Goal: Task Accomplishment & Management: Use online tool/utility

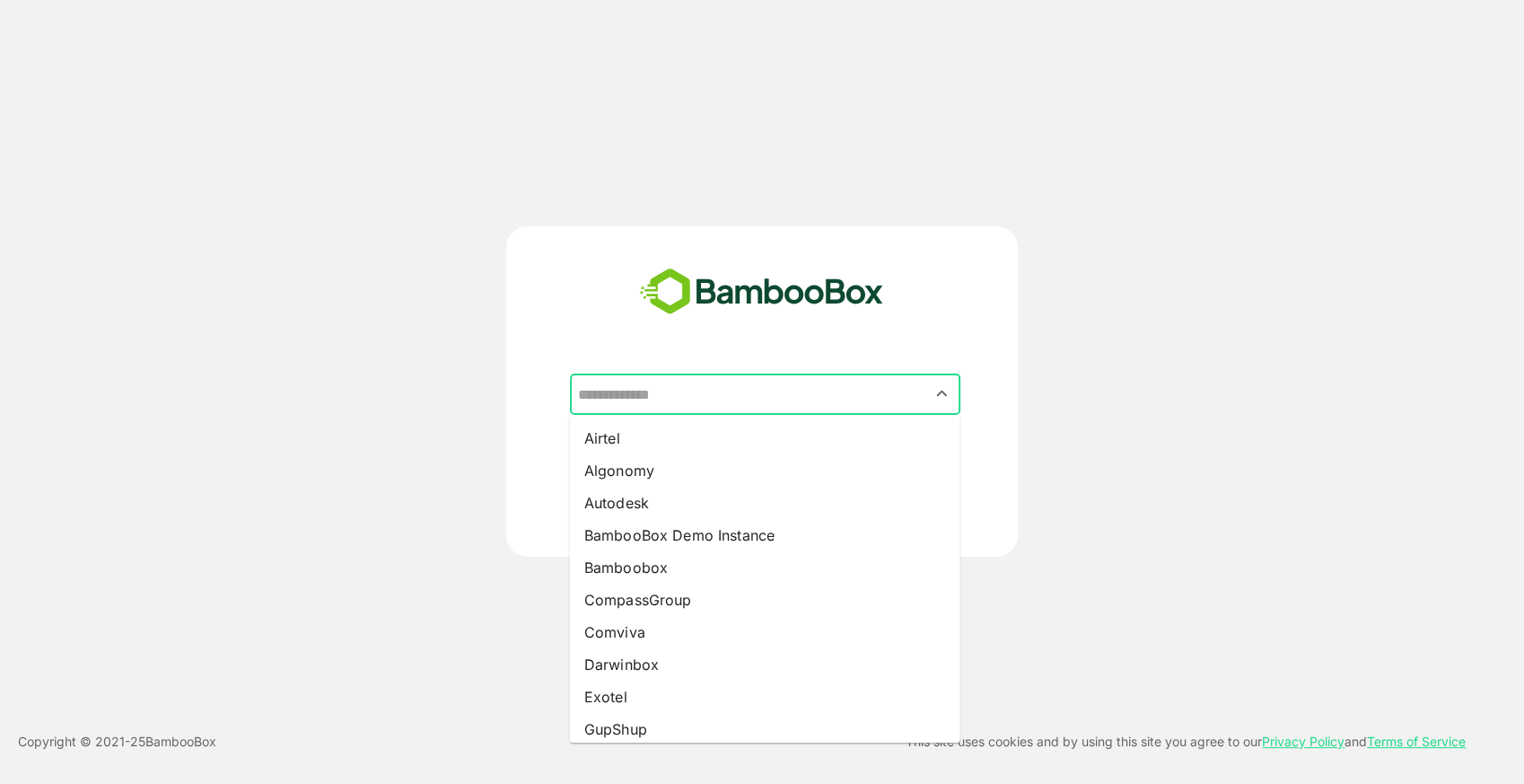
click at [714, 404] on input "text" at bounding box center [764, 393] width 383 height 34
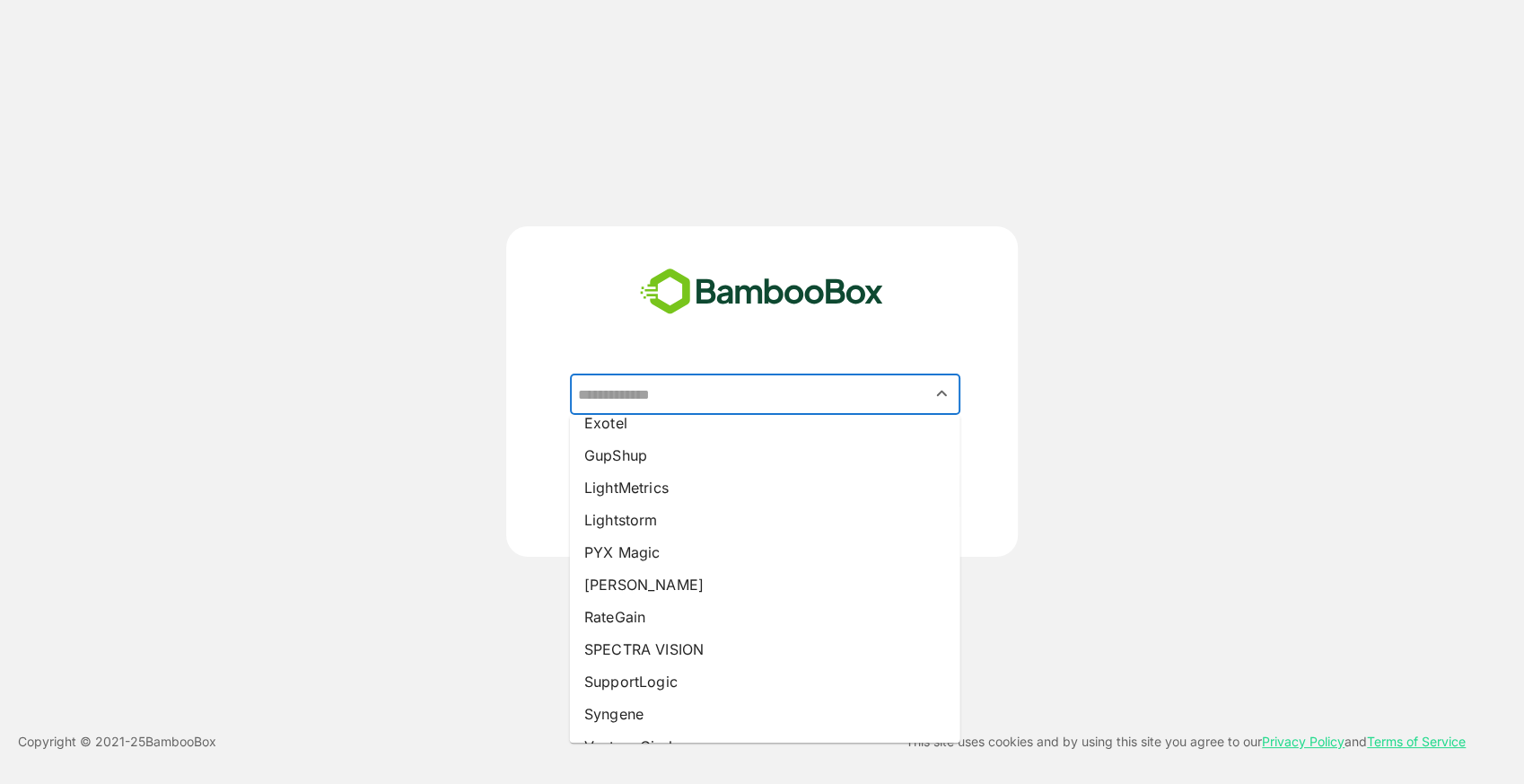
scroll to position [274, 0]
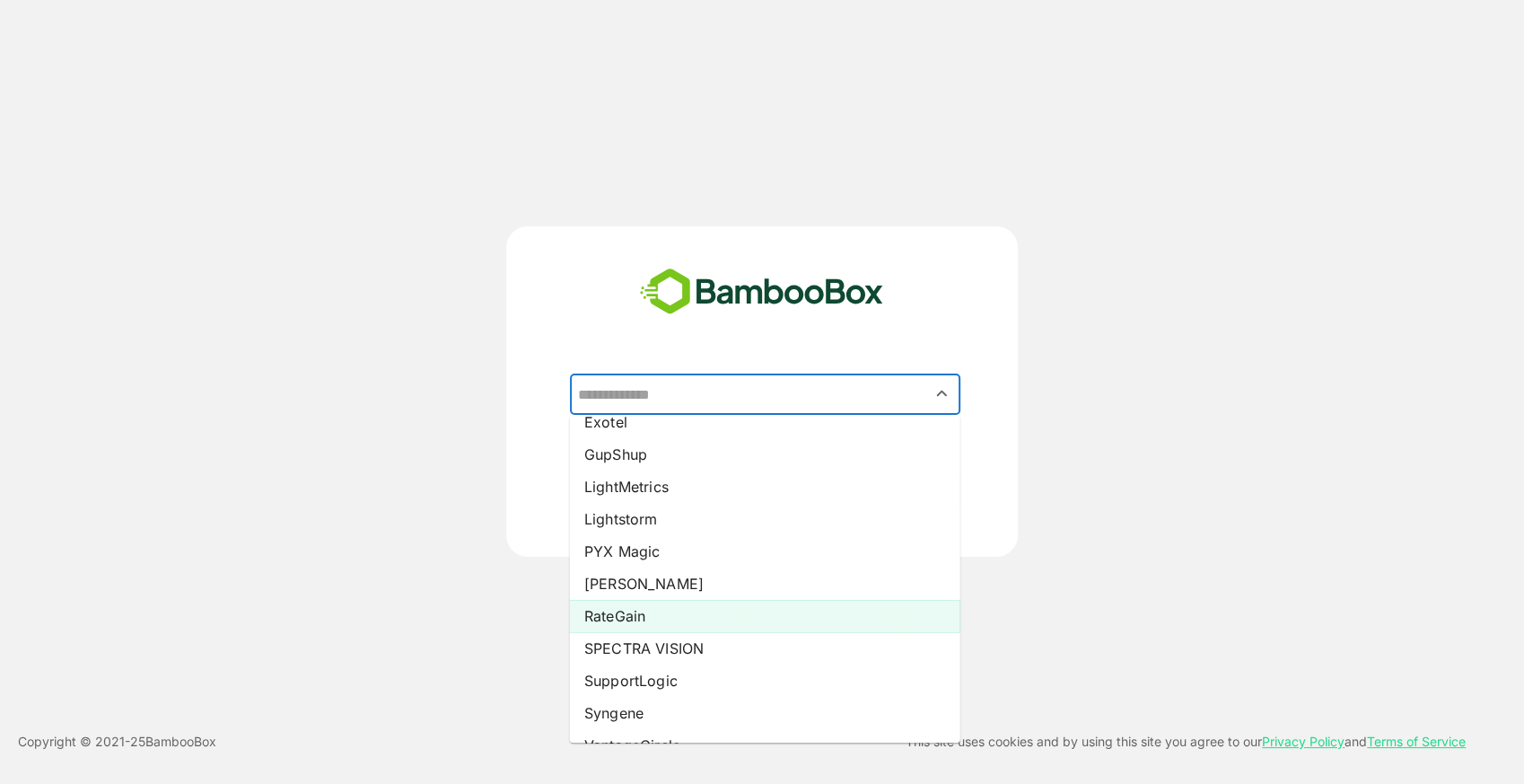
click at [632, 610] on li "RateGain" at bounding box center [765, 615] width 391 height 32
type input "********"
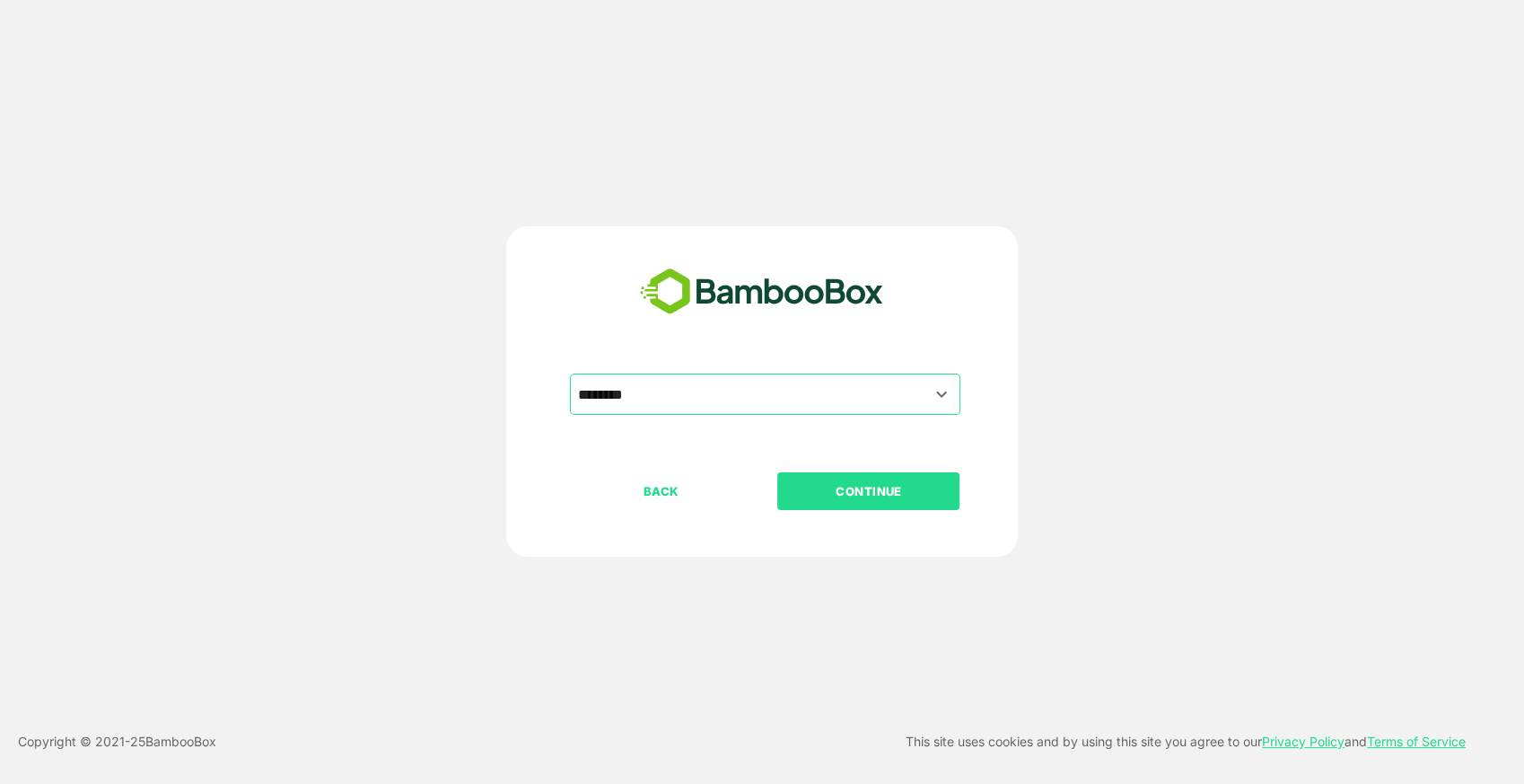
click at [840, 489] on p "CONTINUE" at bounding box center [869, 491] width 180 height 20
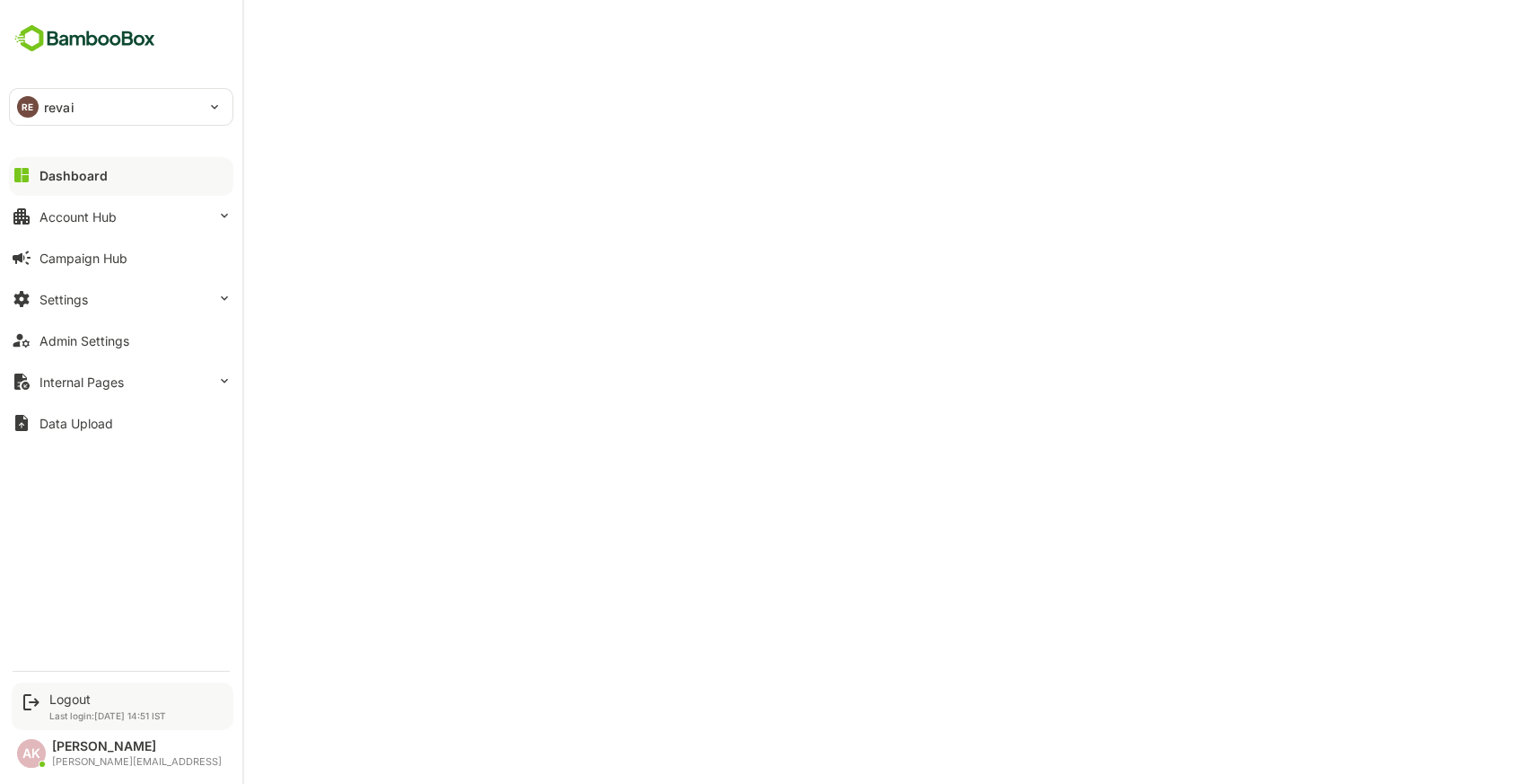
click at [67, 706] on div "Logout Last login: [DATE] 14:51 IST" at bounding box center [108, 706] width 117 height 30
click at [87, 699] on div "Logout" at bounding box center [108, 699] width 117 height 15
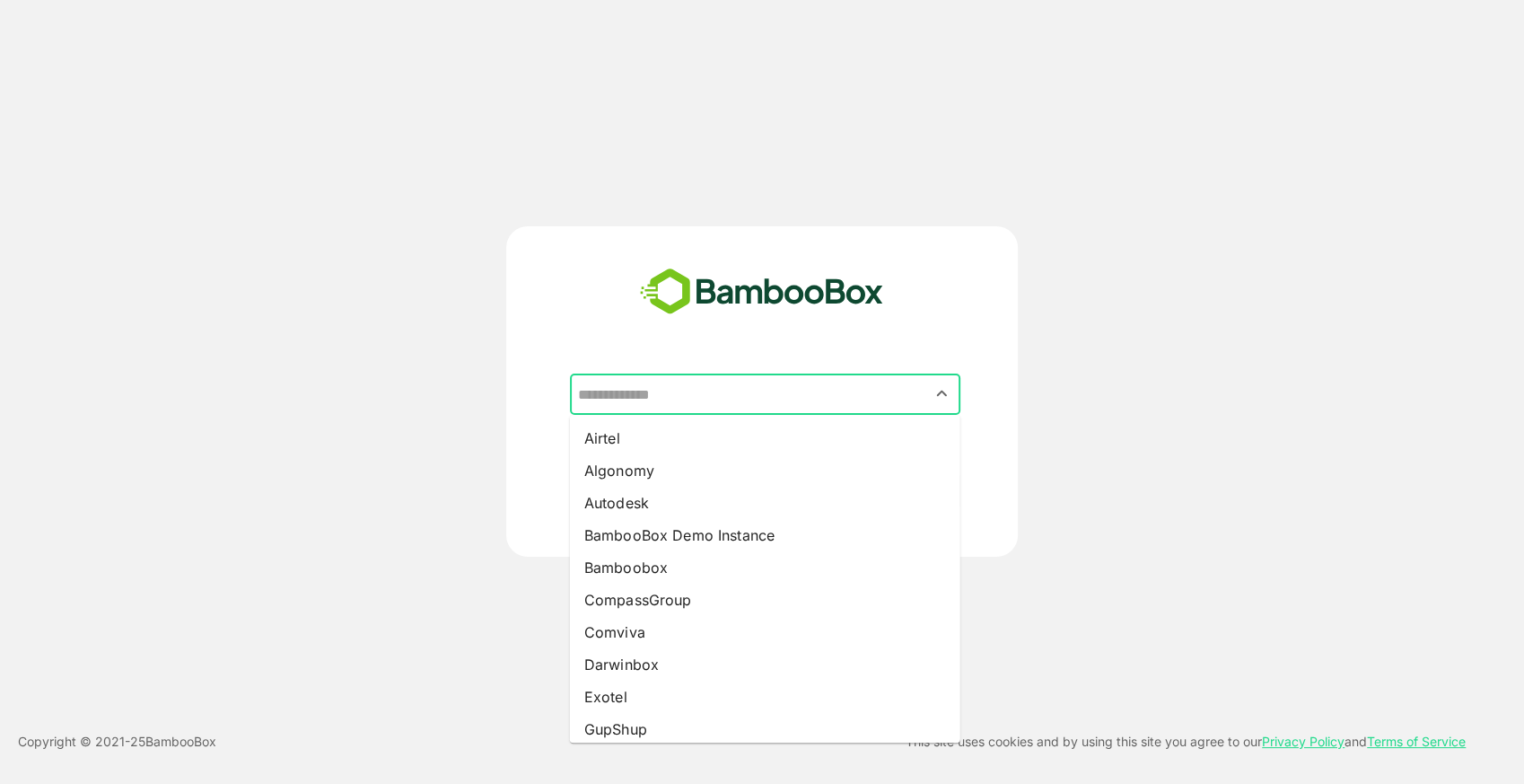
click at [701, 388] on input "text" at bounding box center [764, 393] width 383 height 34
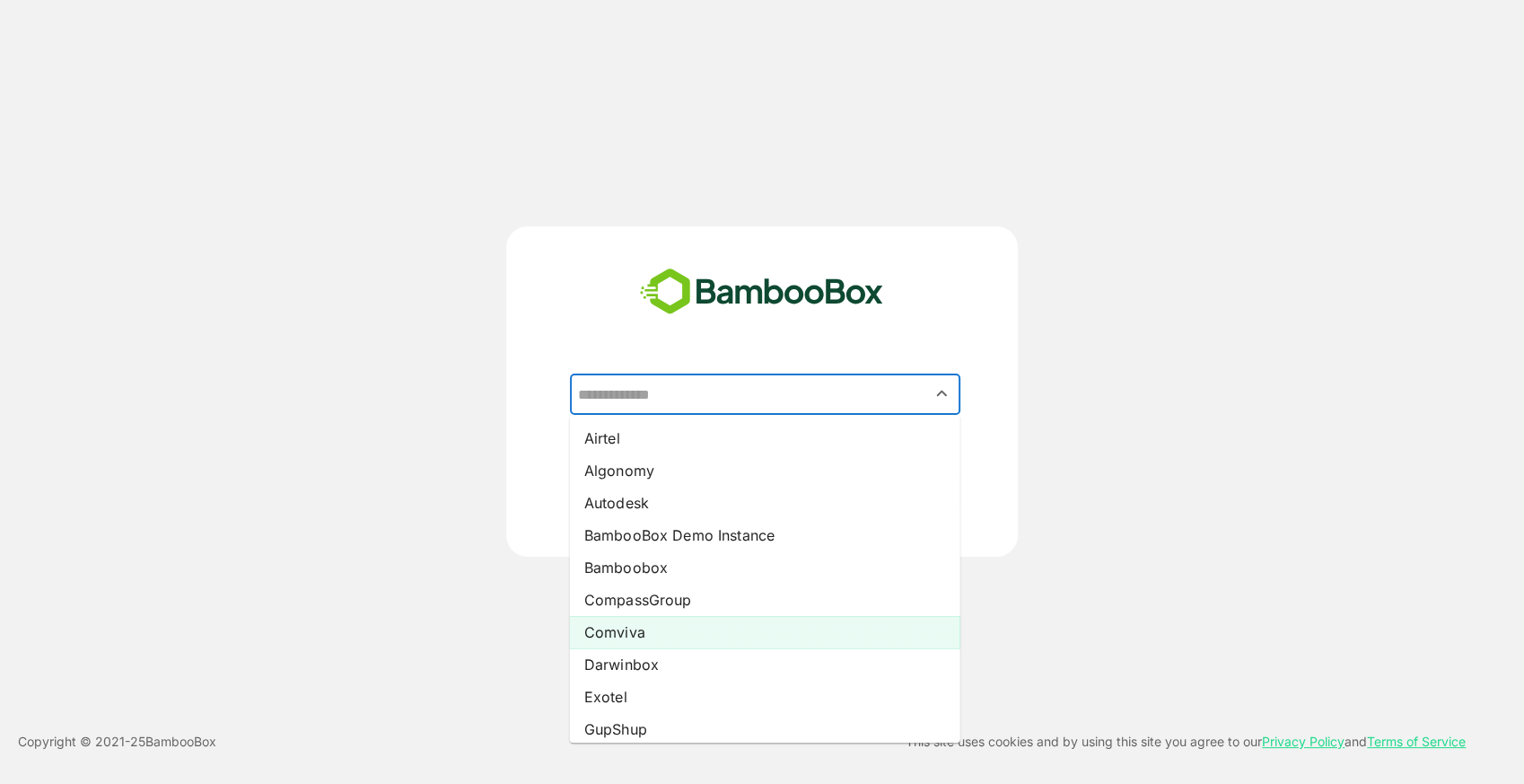
click at [605, 641] on li "Comviva" at bounding box center [765, 631] width 391 height 32
type input "*******"
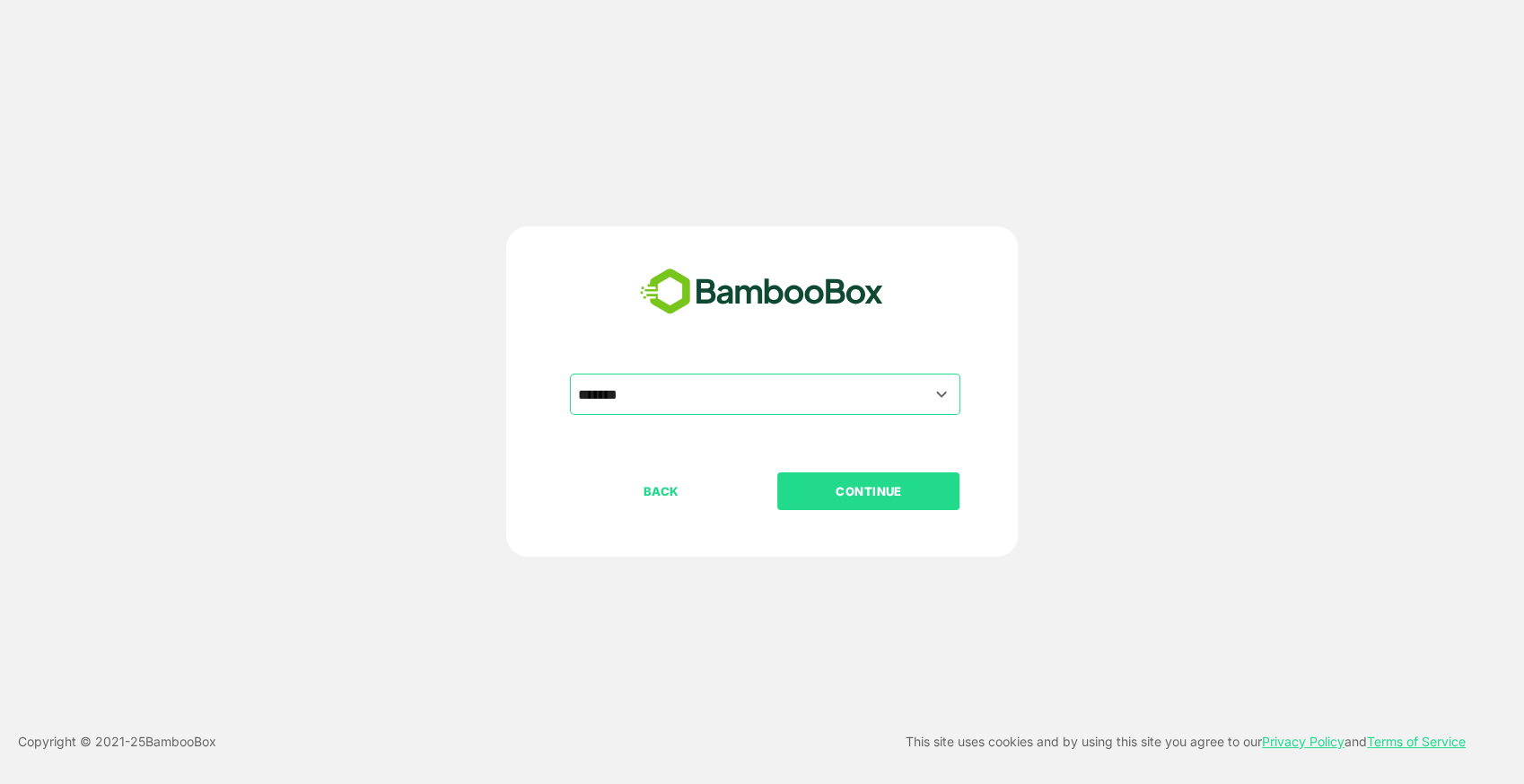
click at [863, 495] on p "CONTINUE" at bounding box center [869, 491] width 180 height 20
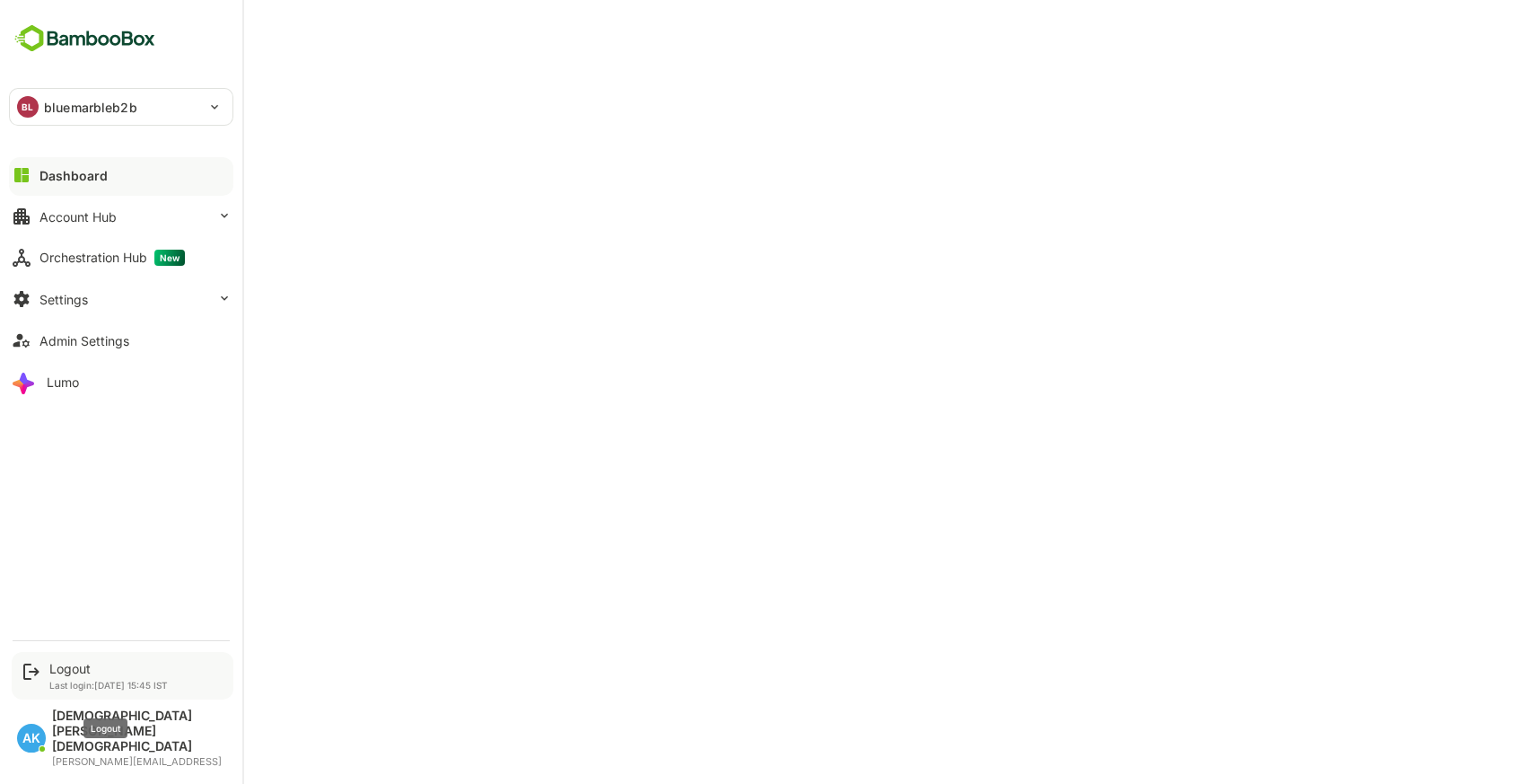
click at [86, 676] on div "Logout" at bounding box center [109, 668] width 118 height 15
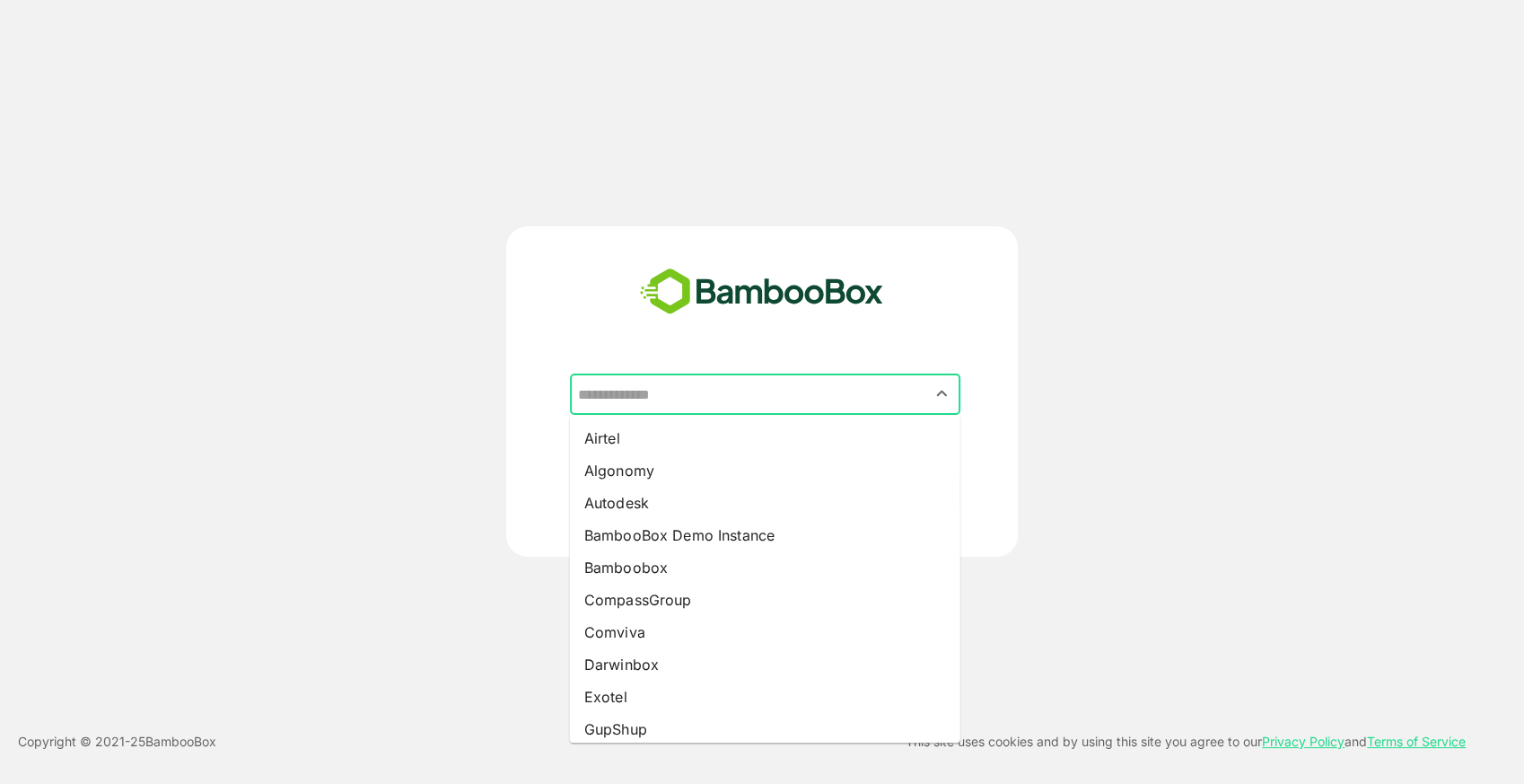
click at [682, 381] on input "text" at bounding box center [764, 393] width 383 height 34
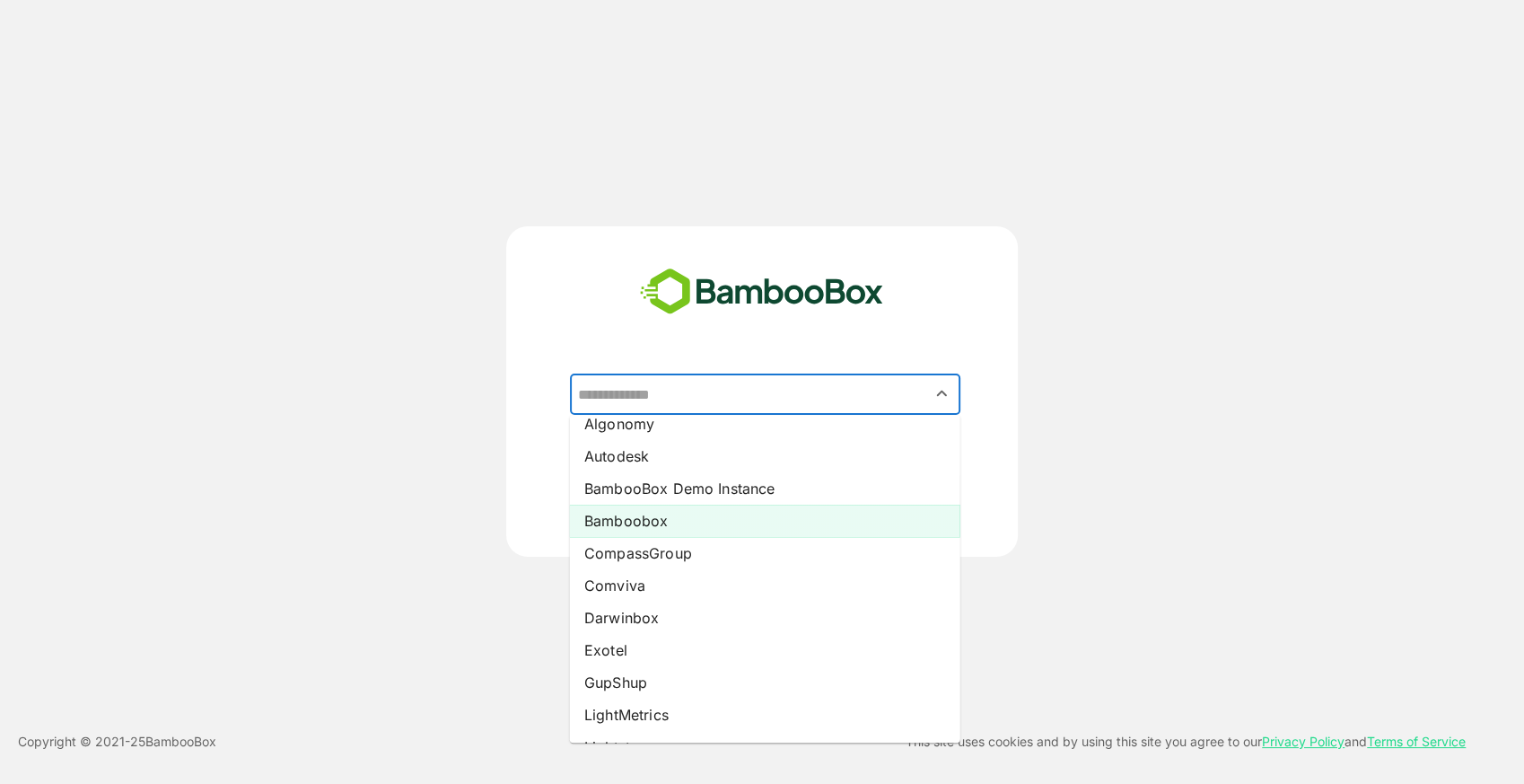
scroll to position [48, 0]
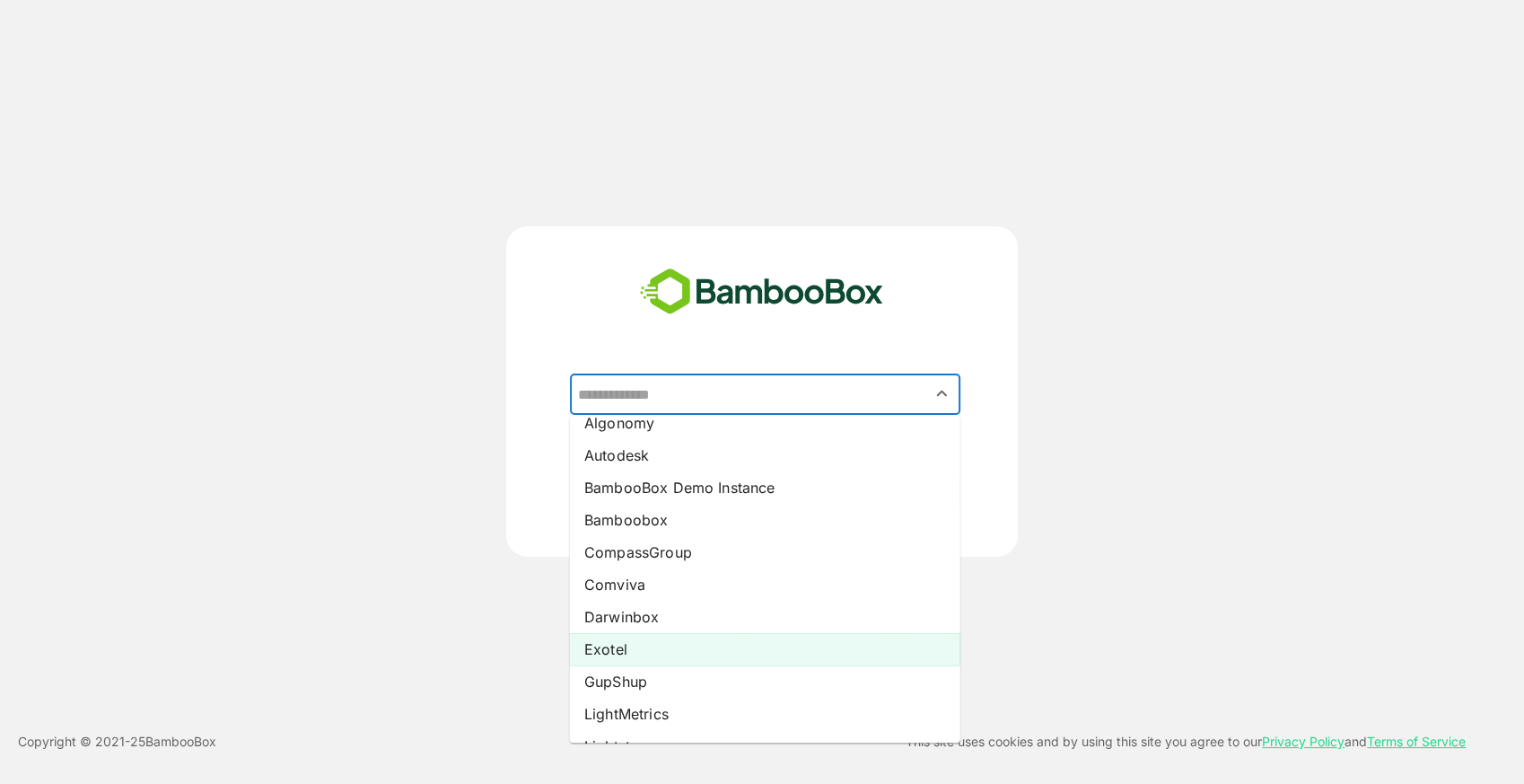
click at [629, 637] on li "Exotel" at bounding box center [765, 649] width 391 height 32
type input "******"
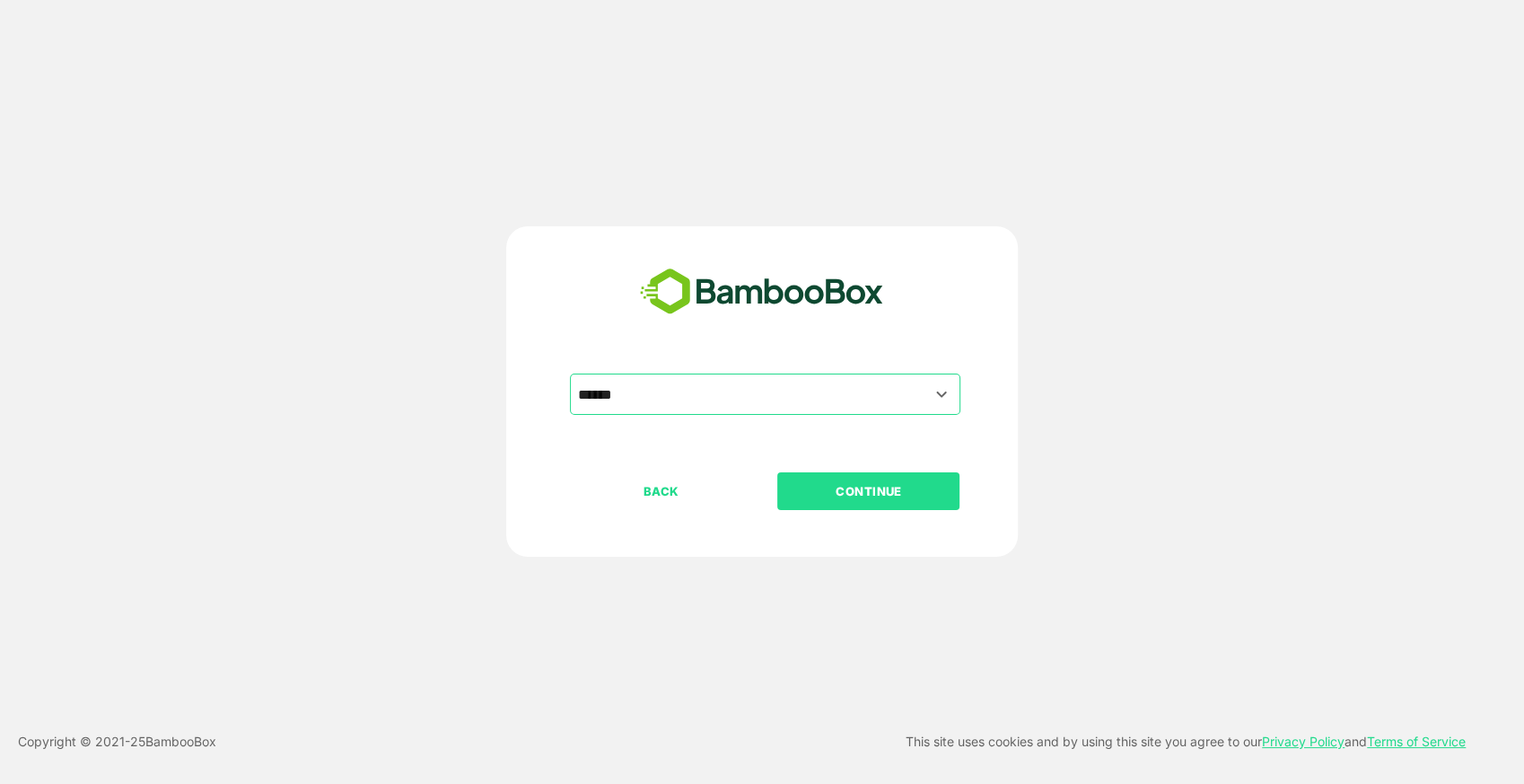
click at [861, 496] on p "CONTINUE" at bounding box center [869, 491] width 180 height 20
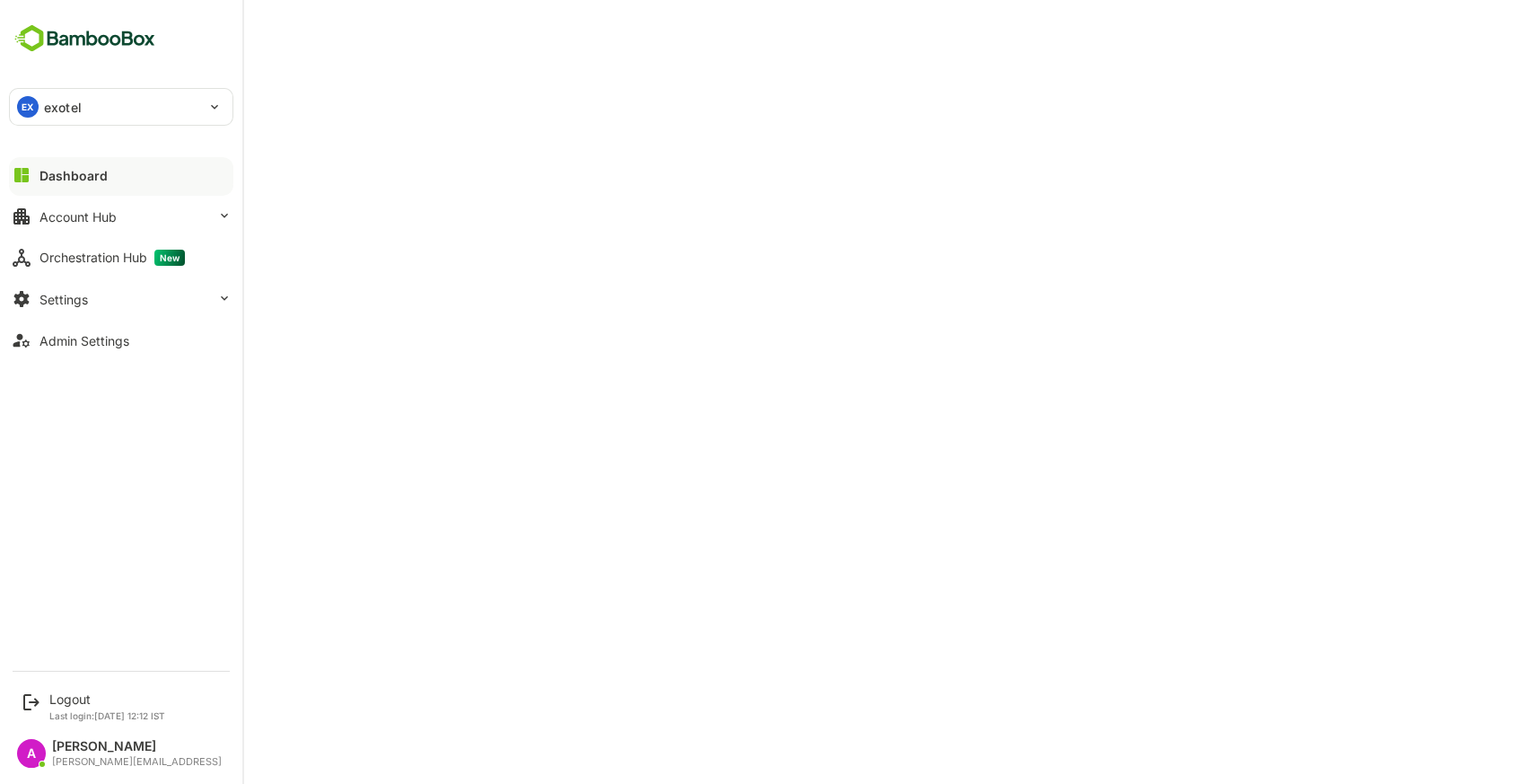
click at [89, 124] on div "EX exotel" at bounding box center [111, 107] width 201 height 36
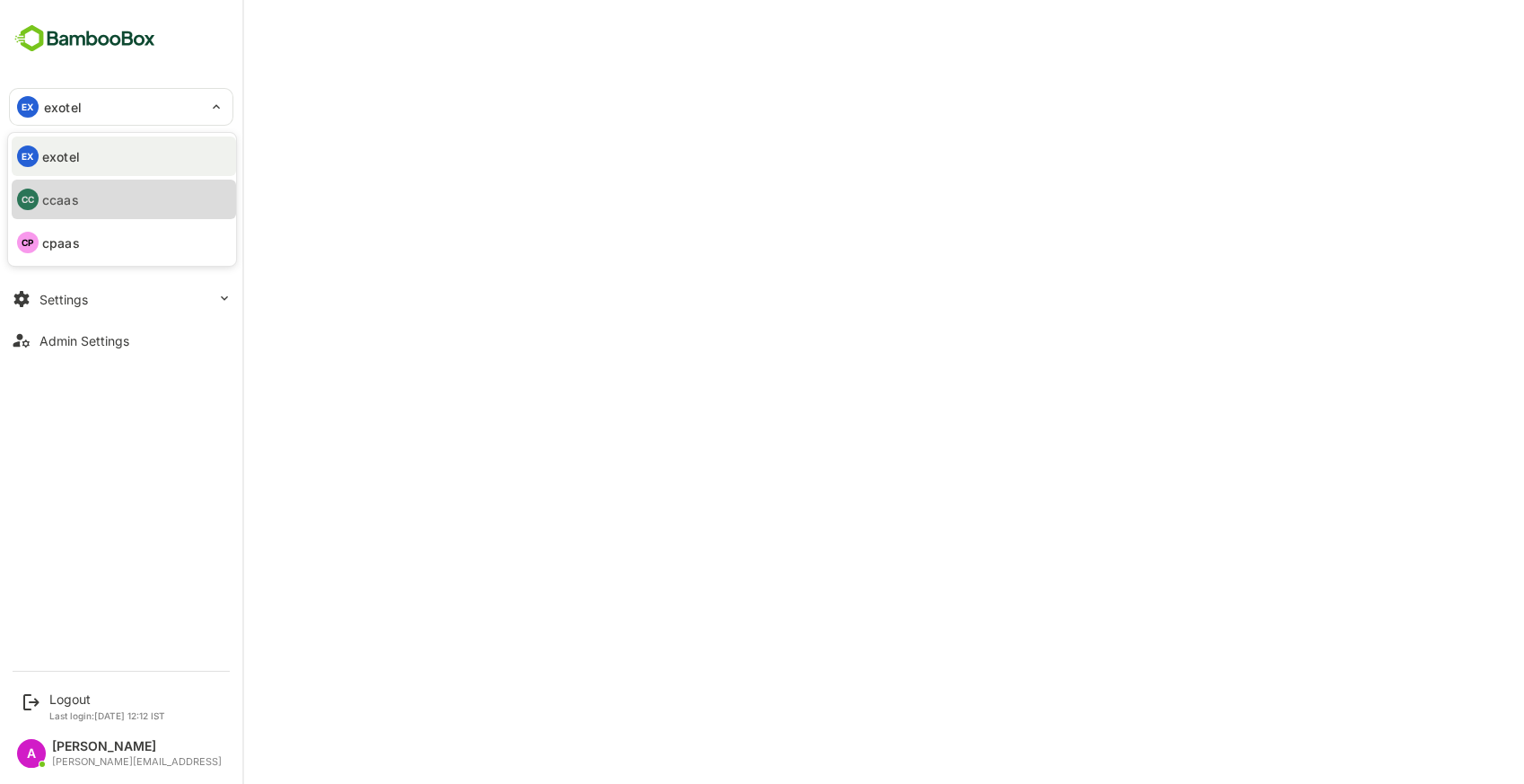
click at [91, 197] on li "CC ccaas" at bounding box center [124, 200] width 225 height 39
type input "*****"
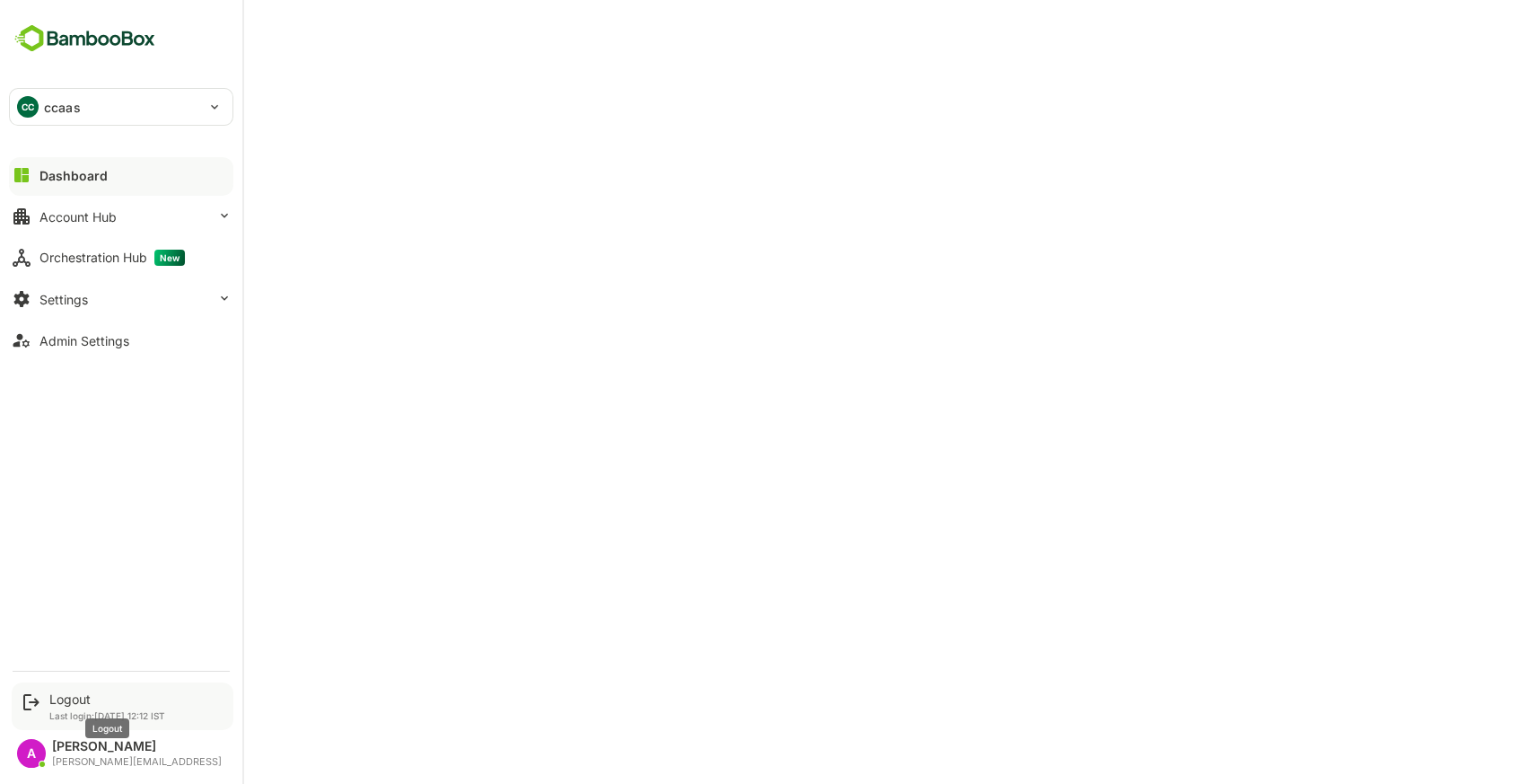
click at [67, 701] on div "Logout" at bounding box center [108, 699] width 116 height 15
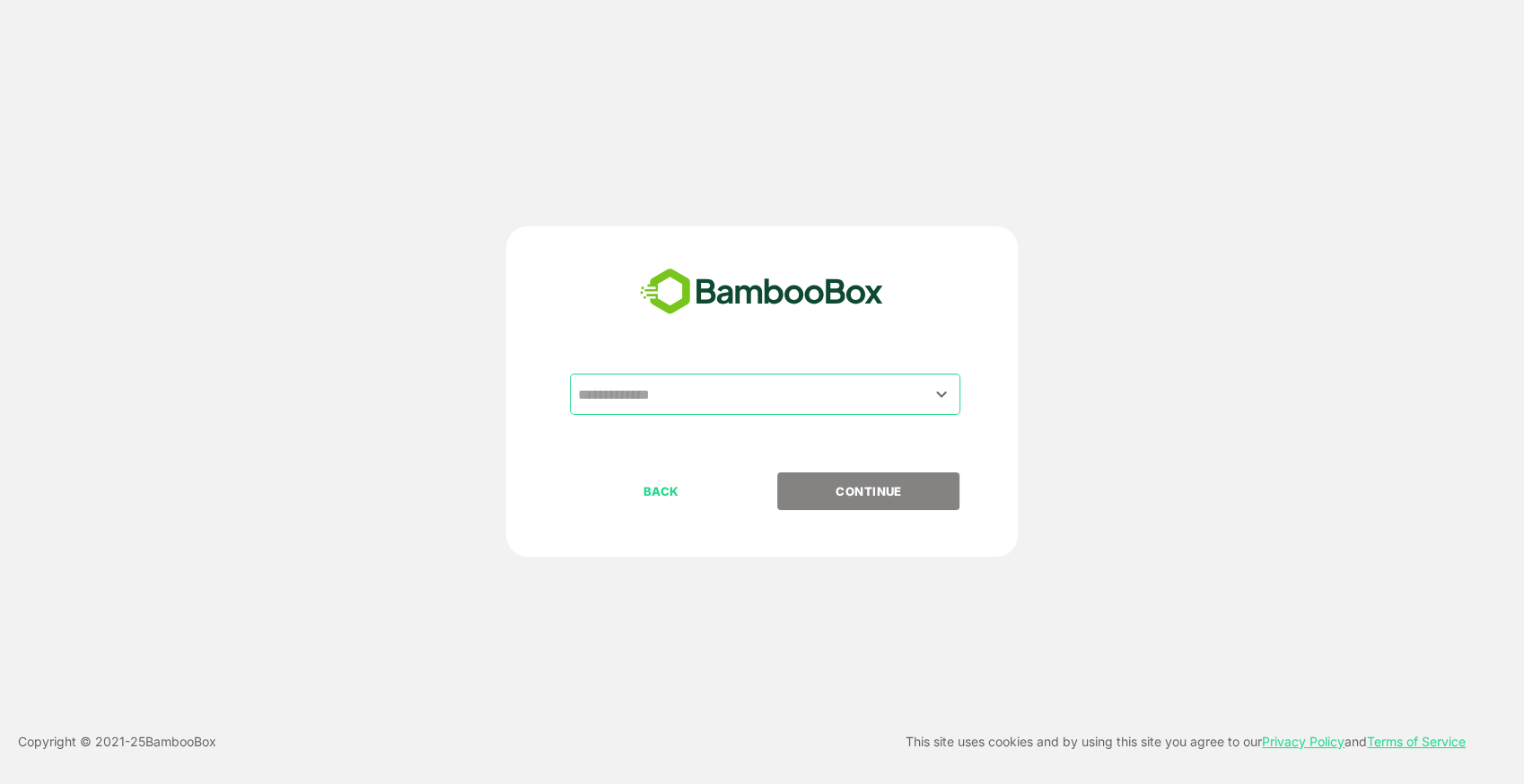
click at [758, 398] on input "text" at bounding box center [764, 393] width 383 height 34
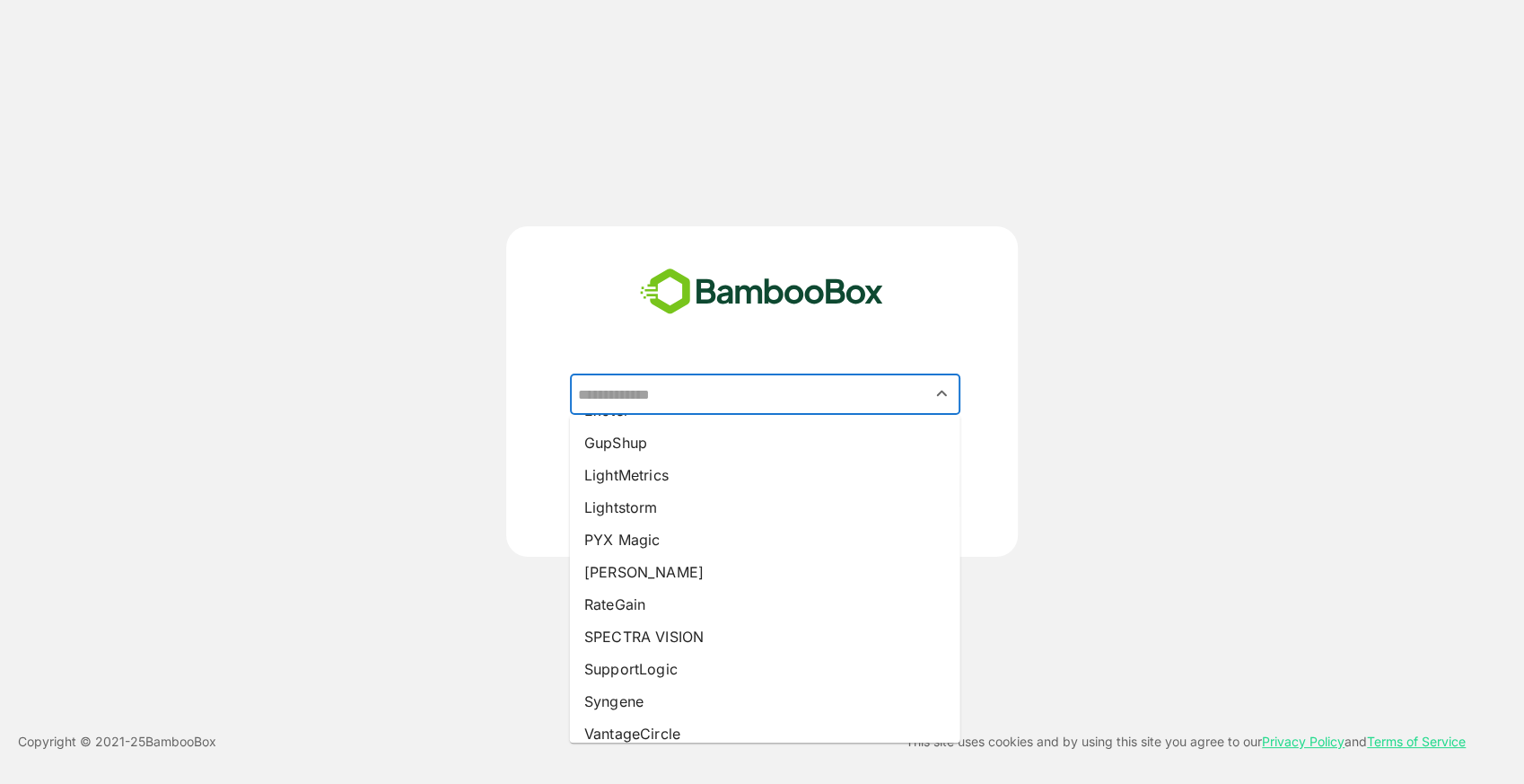
scroll to position [365, 0]
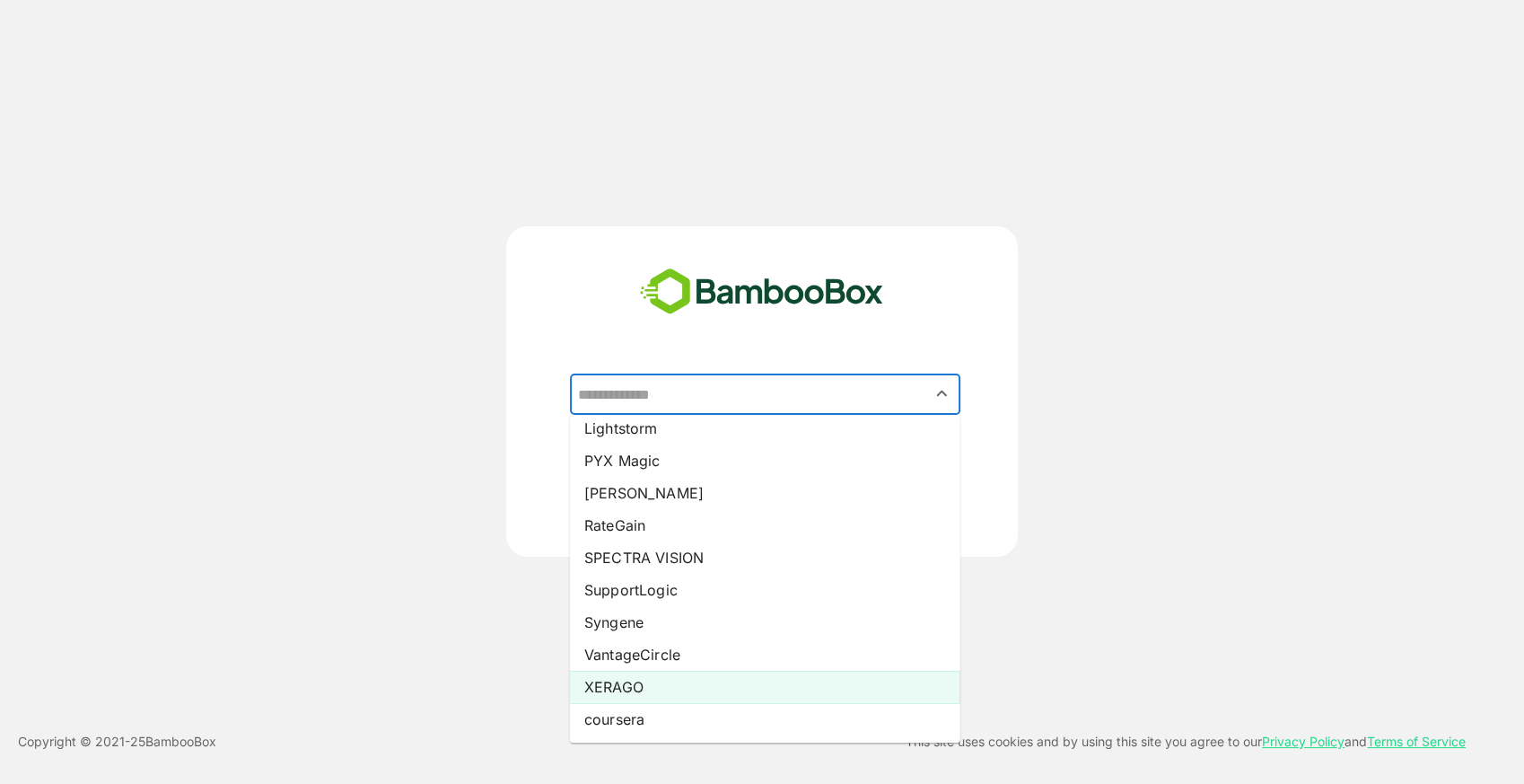
click at [662, 696] on li "XERAGO" at bounding box center [765, 687] width 391 height 32
type input "******"
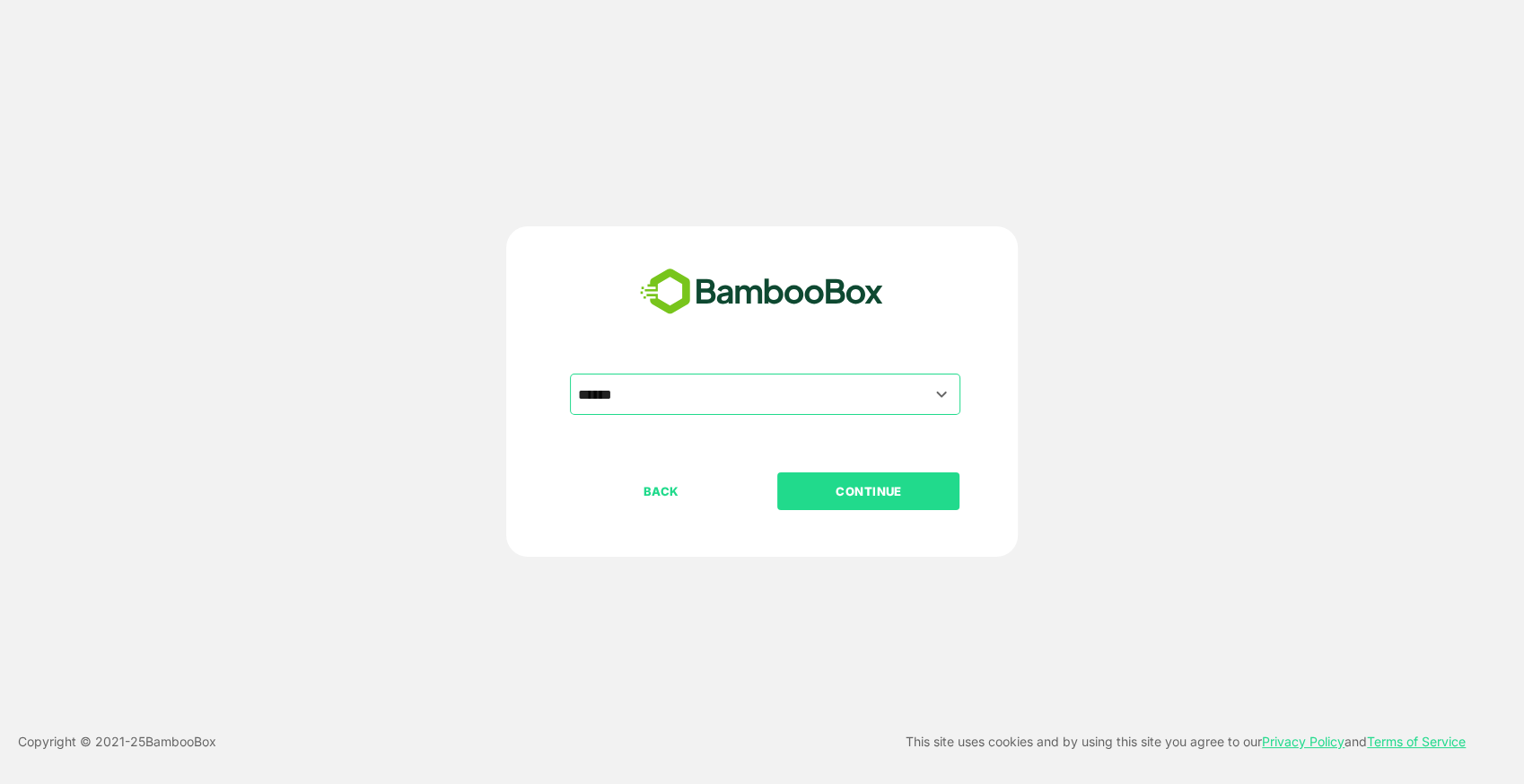
click at [861, 491] on p "CONTINUE" at bounding box center [869, 491] width 180 height 20
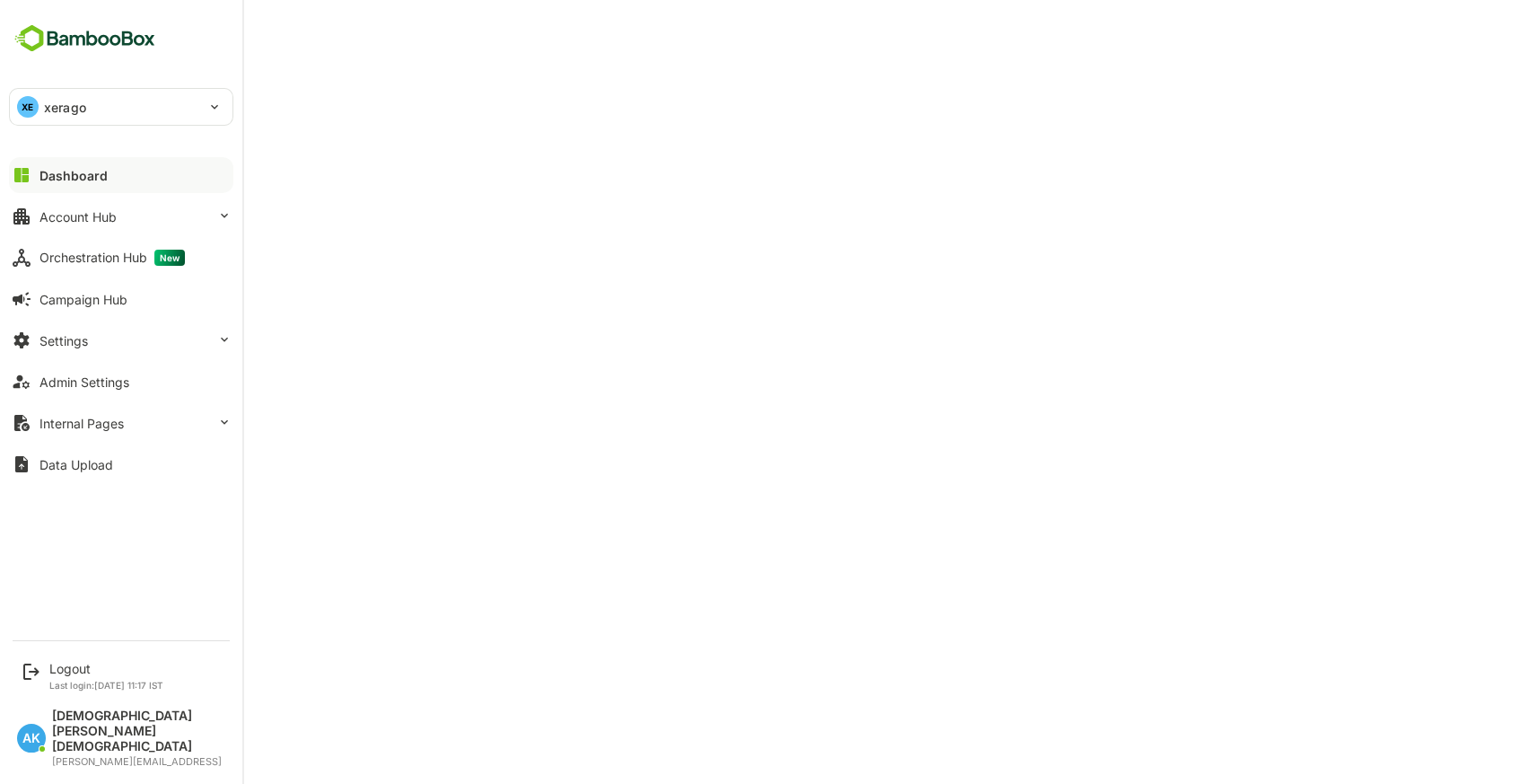
click at [54, 97] on p "xerago" at bounding box center [65, 107] width 42 height 19
click at [80, 694] on div at bounding box center [762, 392] width 1524 height 784
click at [74, 676] on div "Logout" at bounding box center [107, 668] width 114 height 15
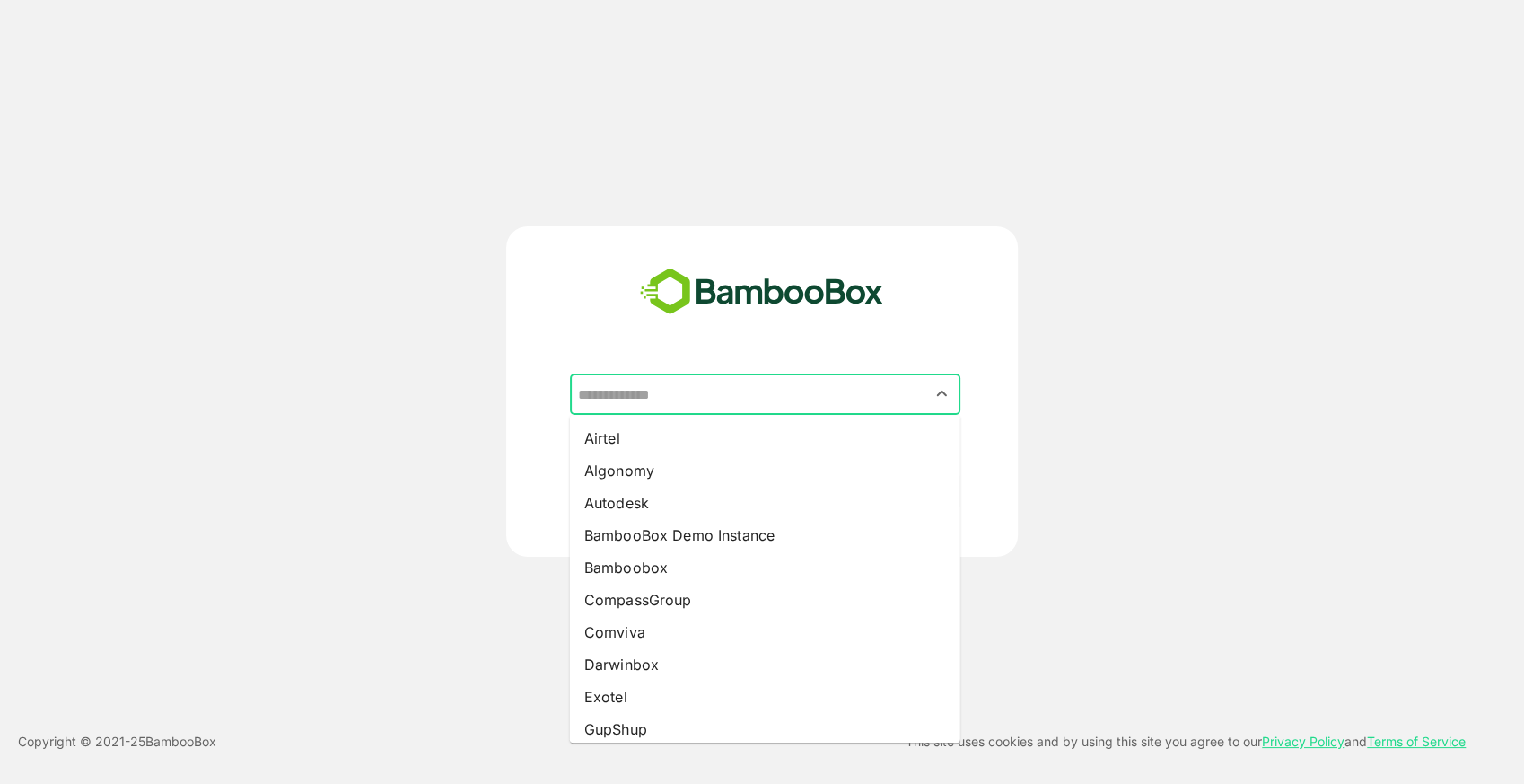
click at [753, 395] on input "text" at bounding box center [764, 393] width 383 height 34
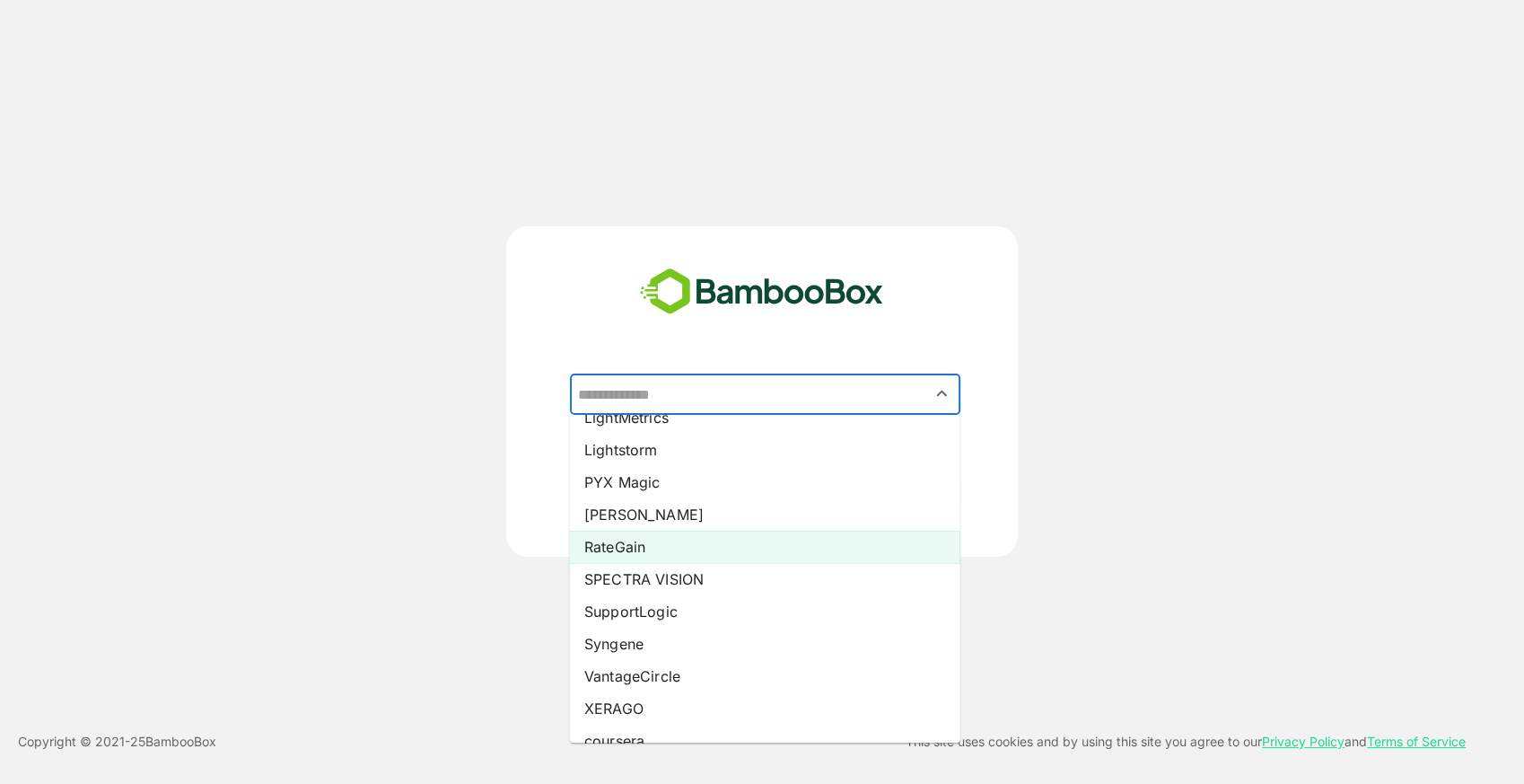
scroll to position [337, 0]
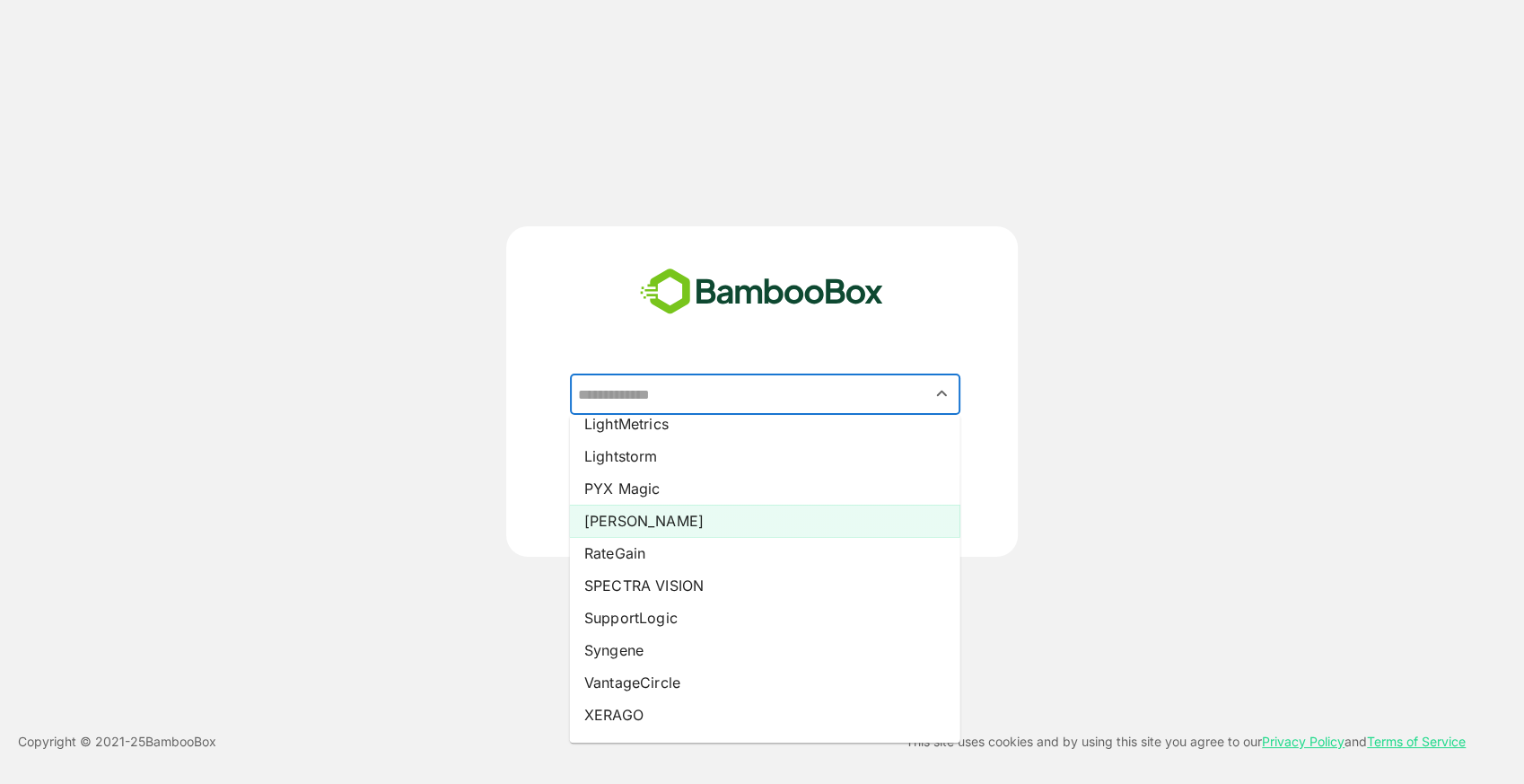
click at [624, 531] on li "[PERSON_NAME]" at bounding box center [765, 521] width 391 height 32
type input "*****"
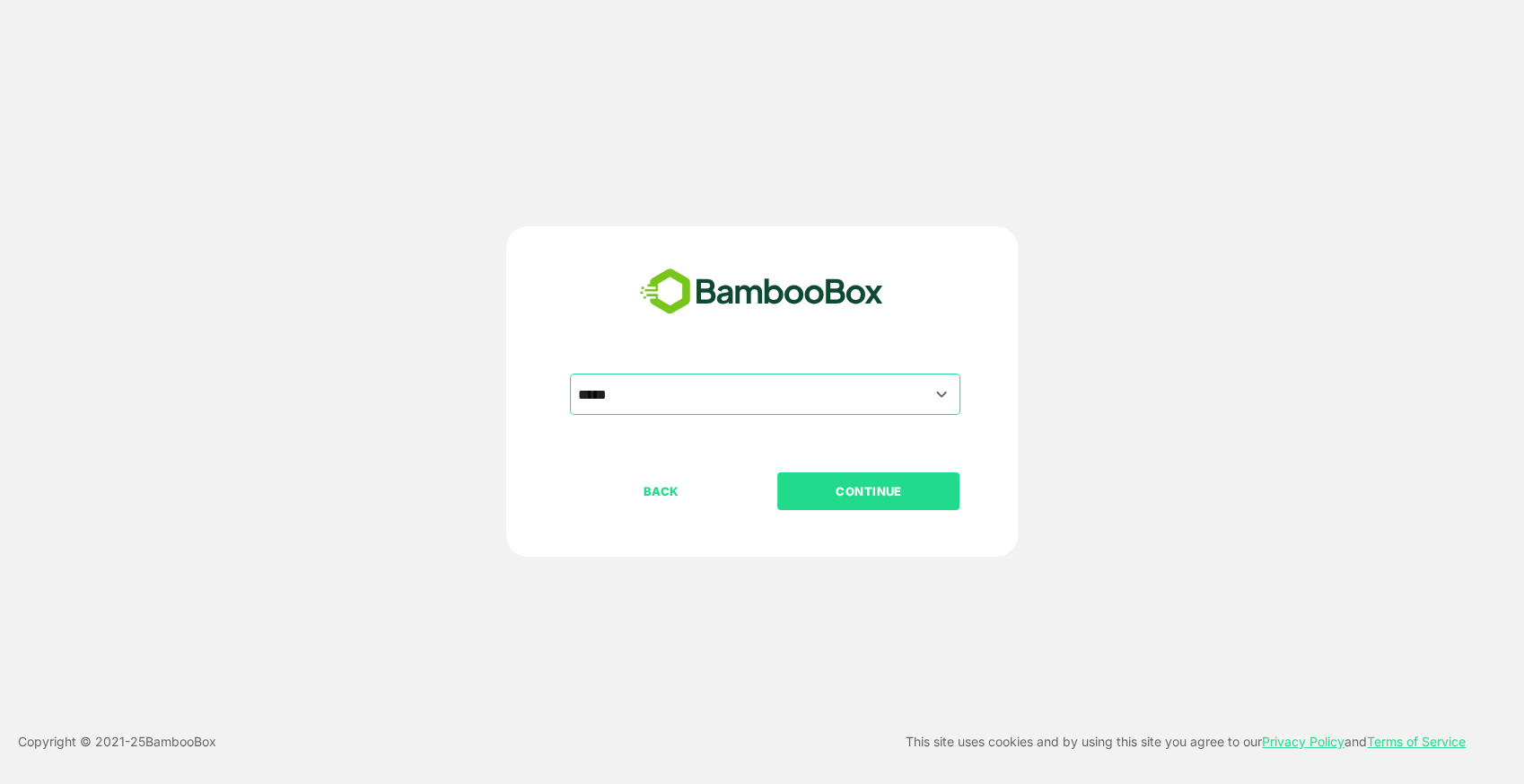
click at [846, 483] on p "CONTINUE" at bounding box center [869, 491] width 180 height 20
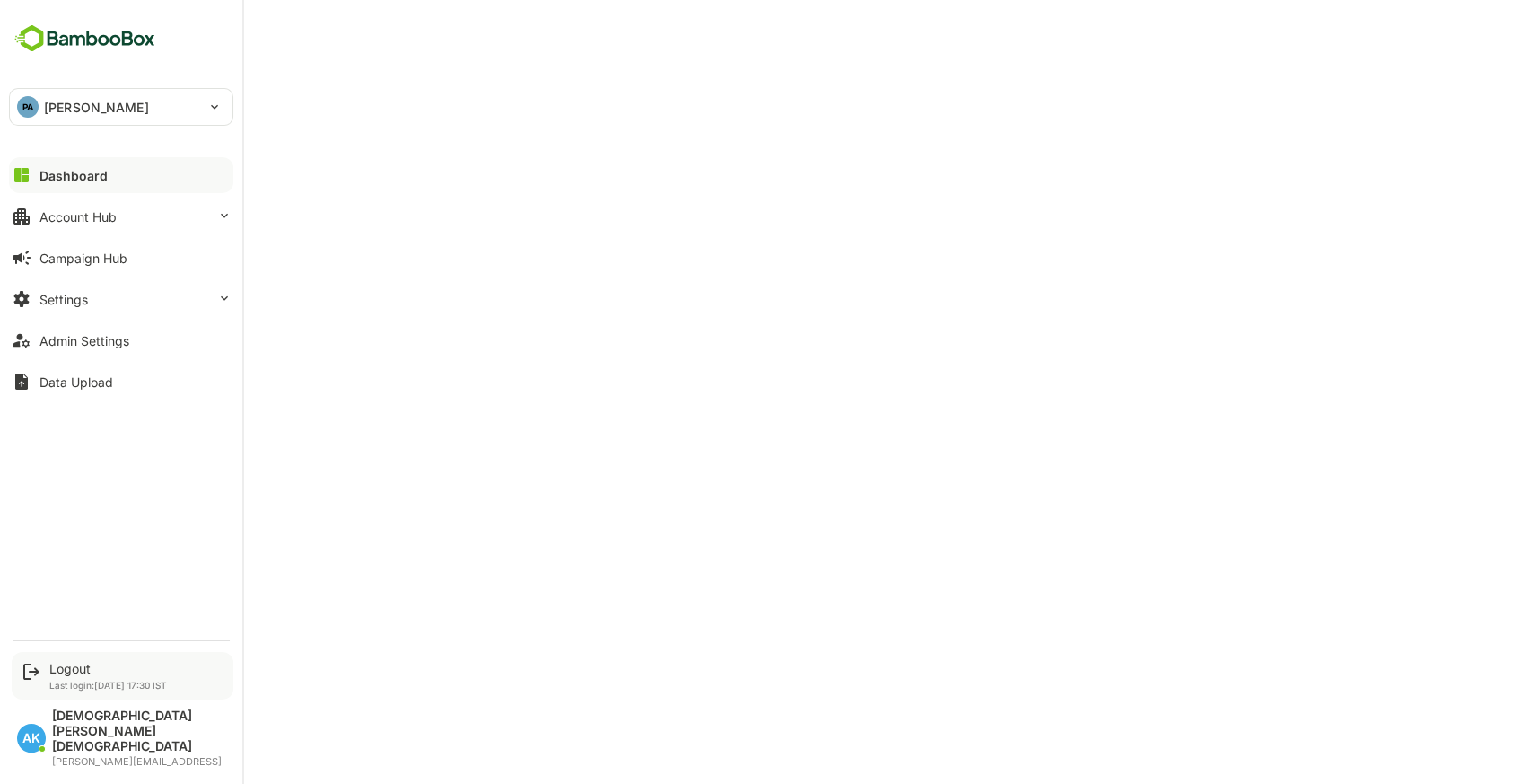
click at [76, 690] on div "Logout Last login: [DATE] 17:30 IST" at bounding box center [109, 675] width 118 height 30
click at [76, 676] on div "Logout" at bounding box center [109, 668] width 118 height 15
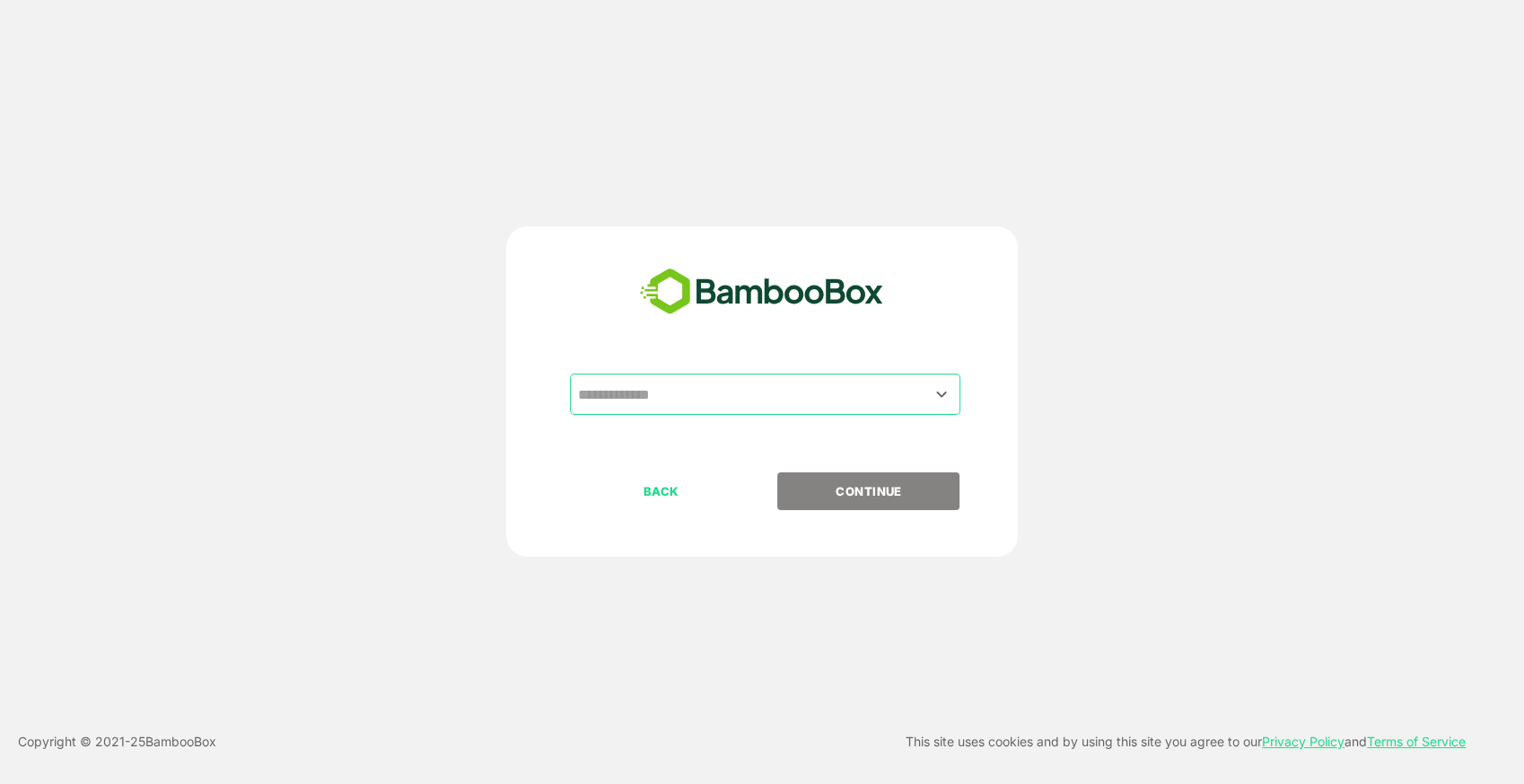
click at [722, 412] on div "​" at bounding box center [765, 394] width 391 height 41
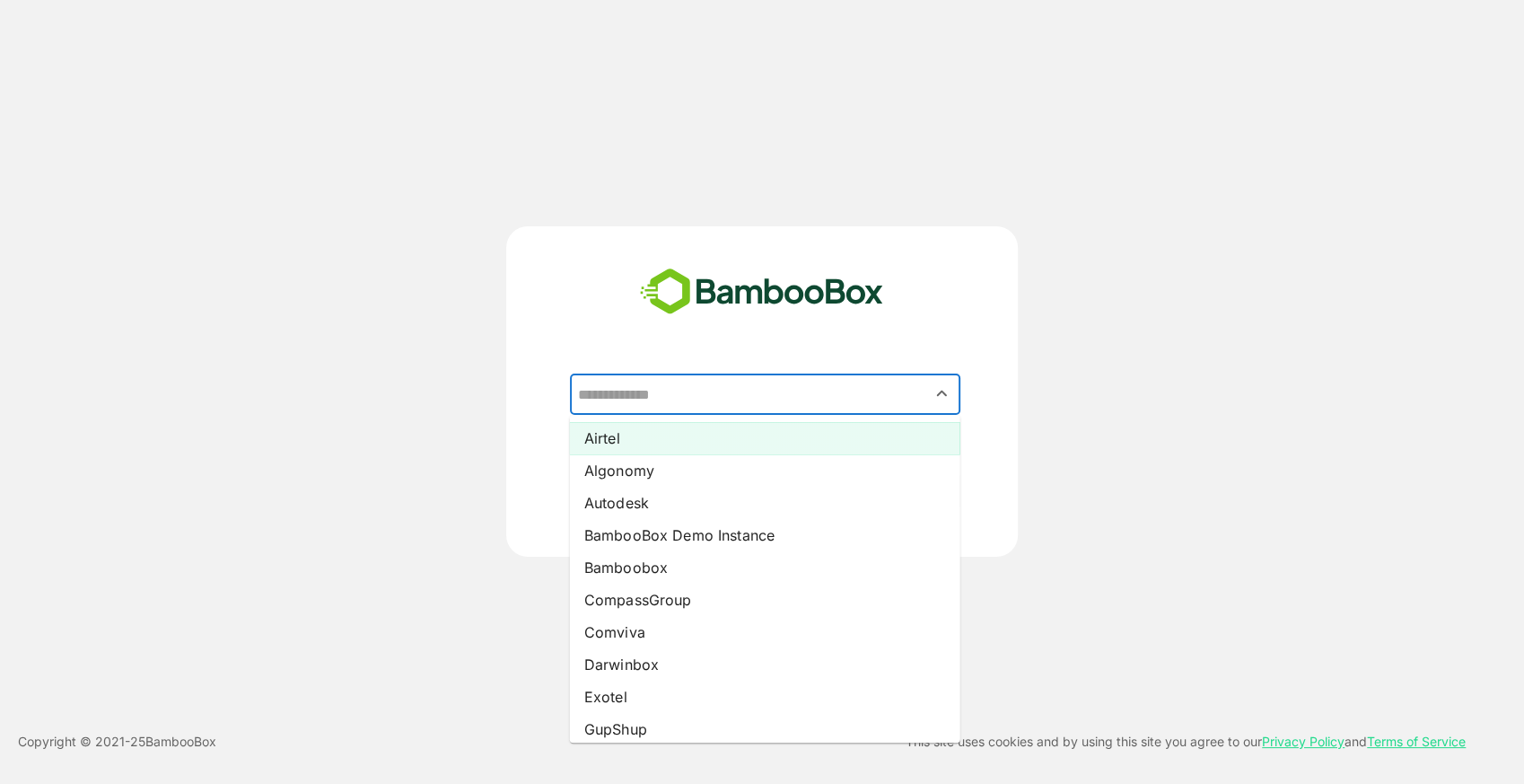
click at [658, 441] on li "Airtel" at bounding box center [765, 437] width 391 height 32
type input "******"
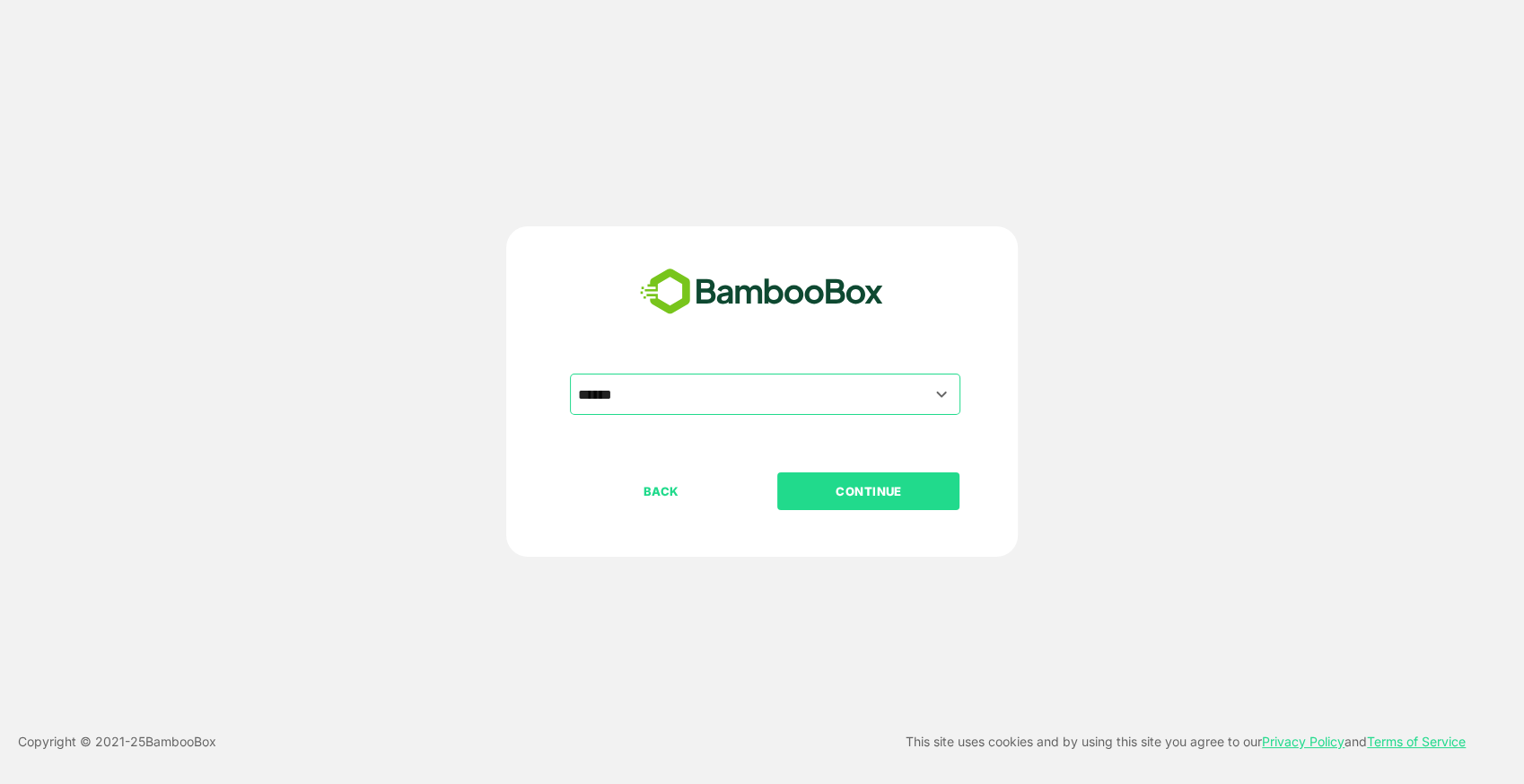
click at [822, 492] on p "CONTINUE" at bounding box center [869, 491] width 180 height 20
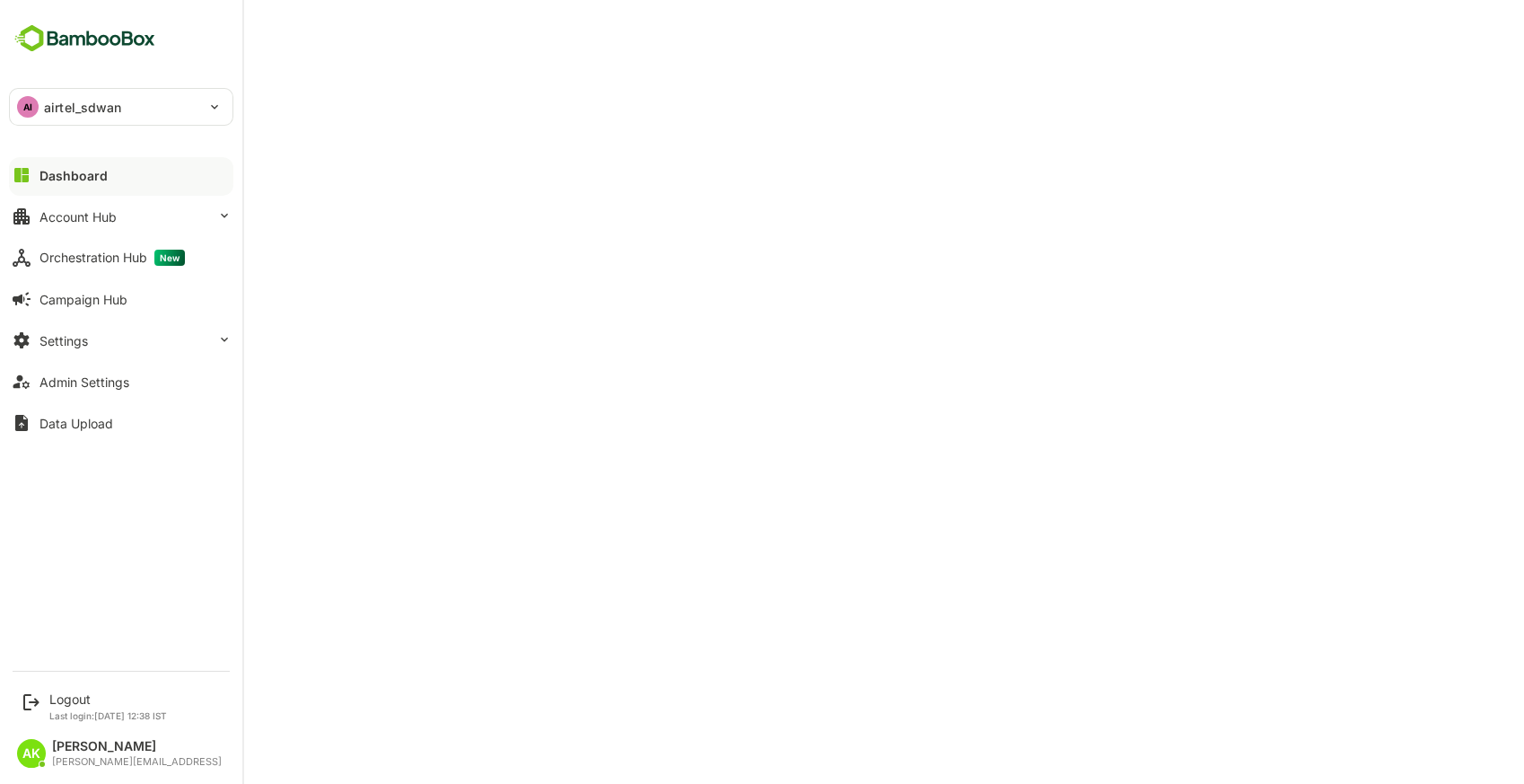
click at [40, 95] on div "AI airtel_sdwan" at bounding box center [111, 107] width 201 height 36
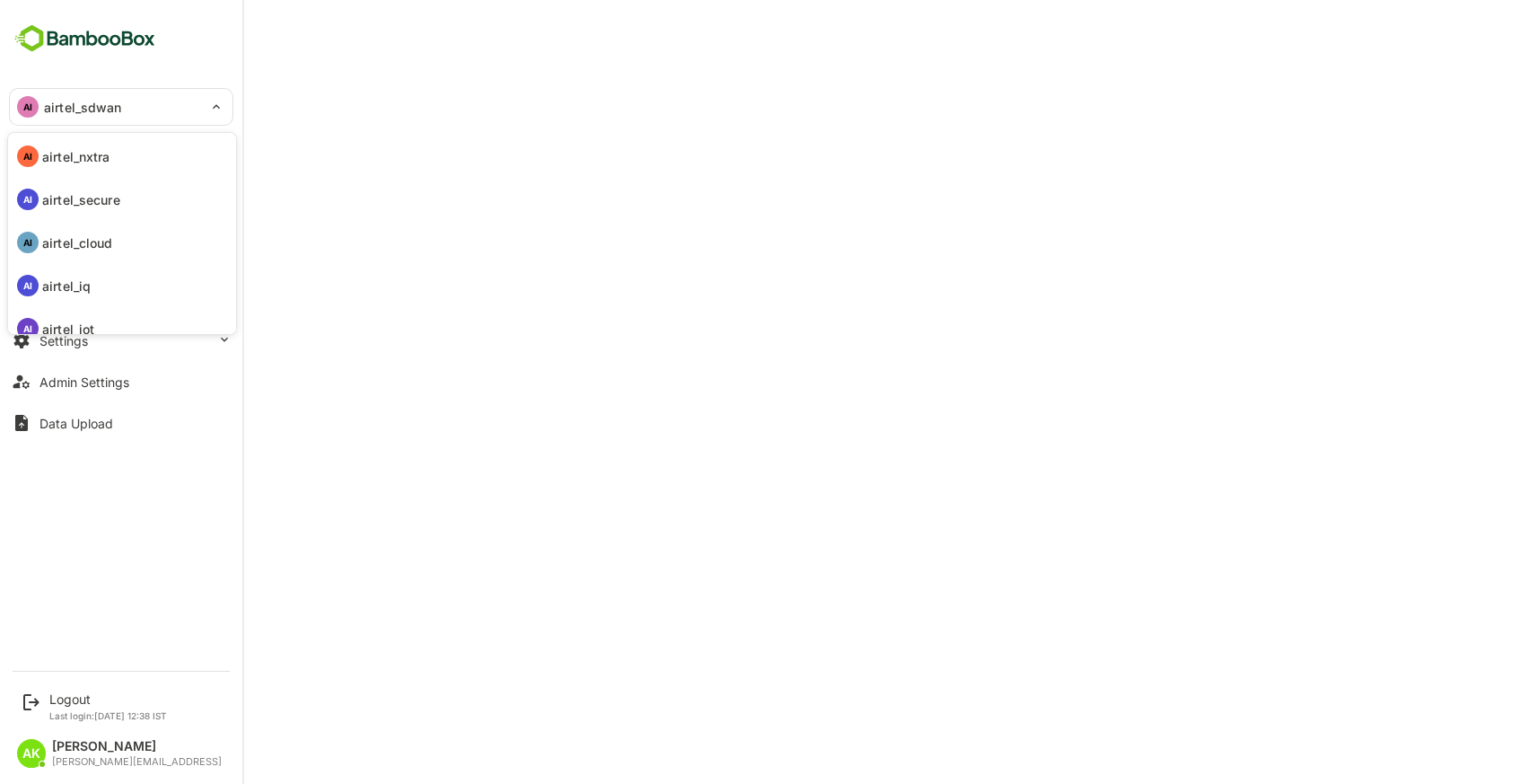
scroll to position [138, 0]
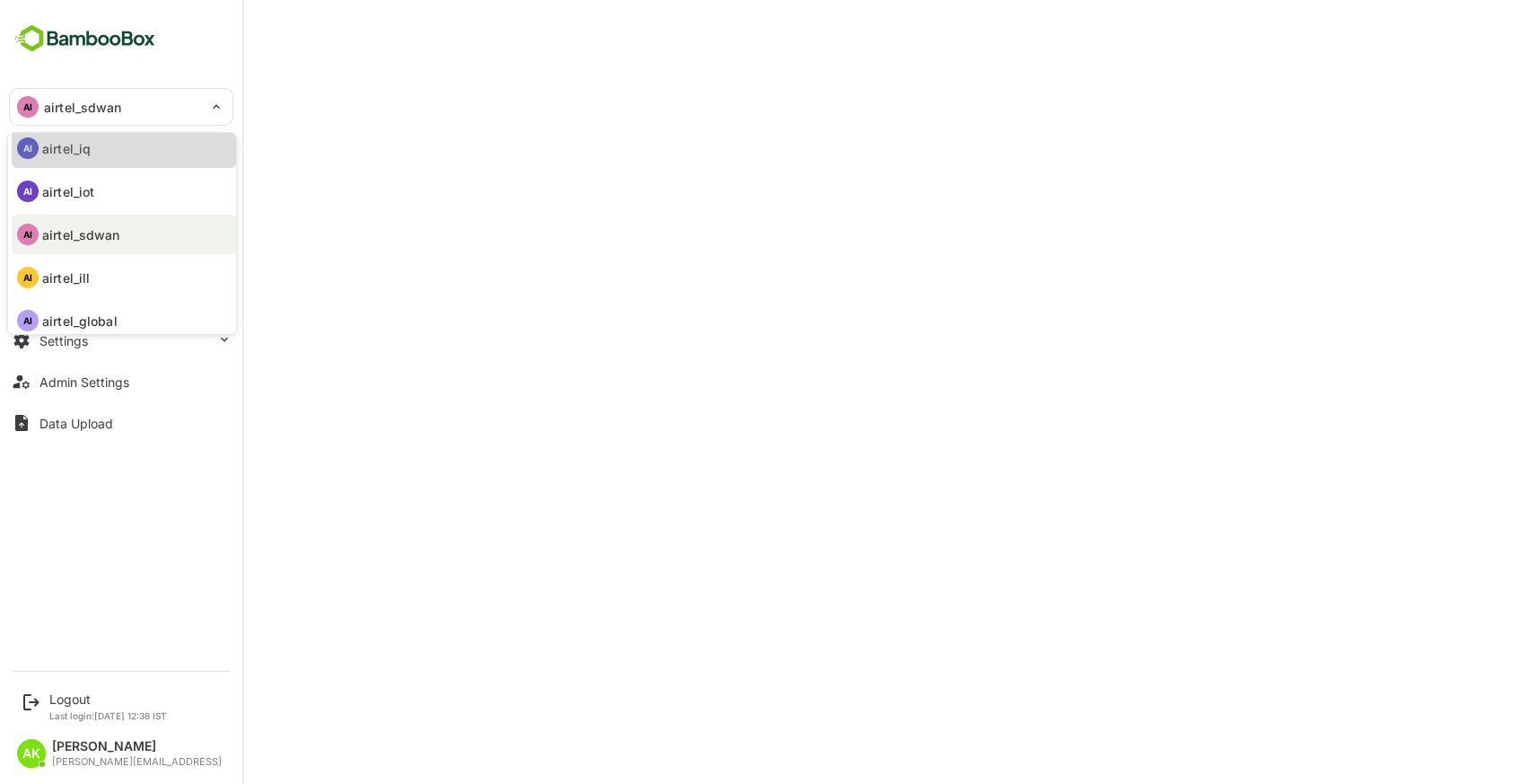
click at [117, 155] on li "AI airtel_iq" at bounding box center [124, 148] width 225 height 39
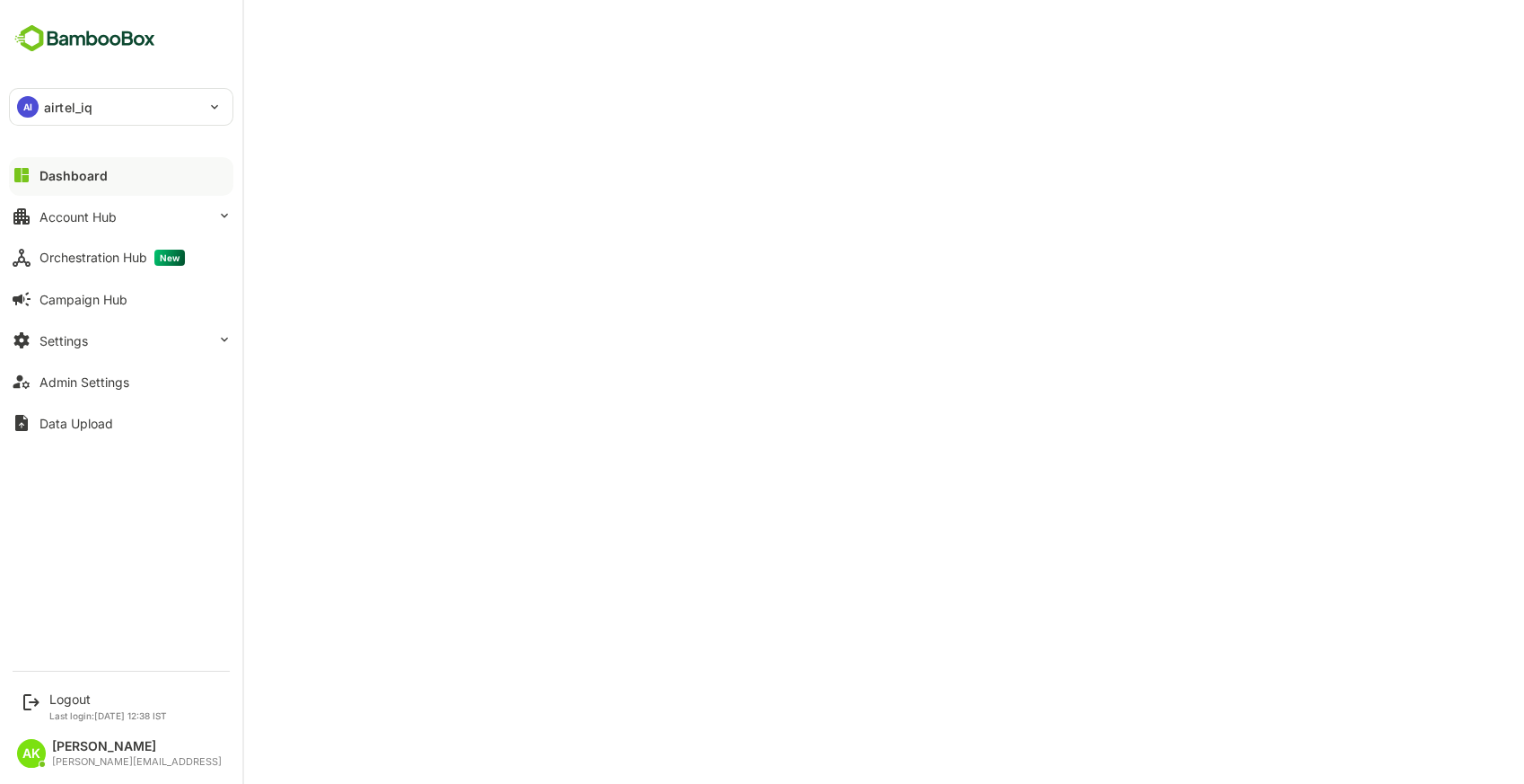
click at [119, 96] on div "AI airtel_iq" at bounding box center [111, 107] width 201 height 36
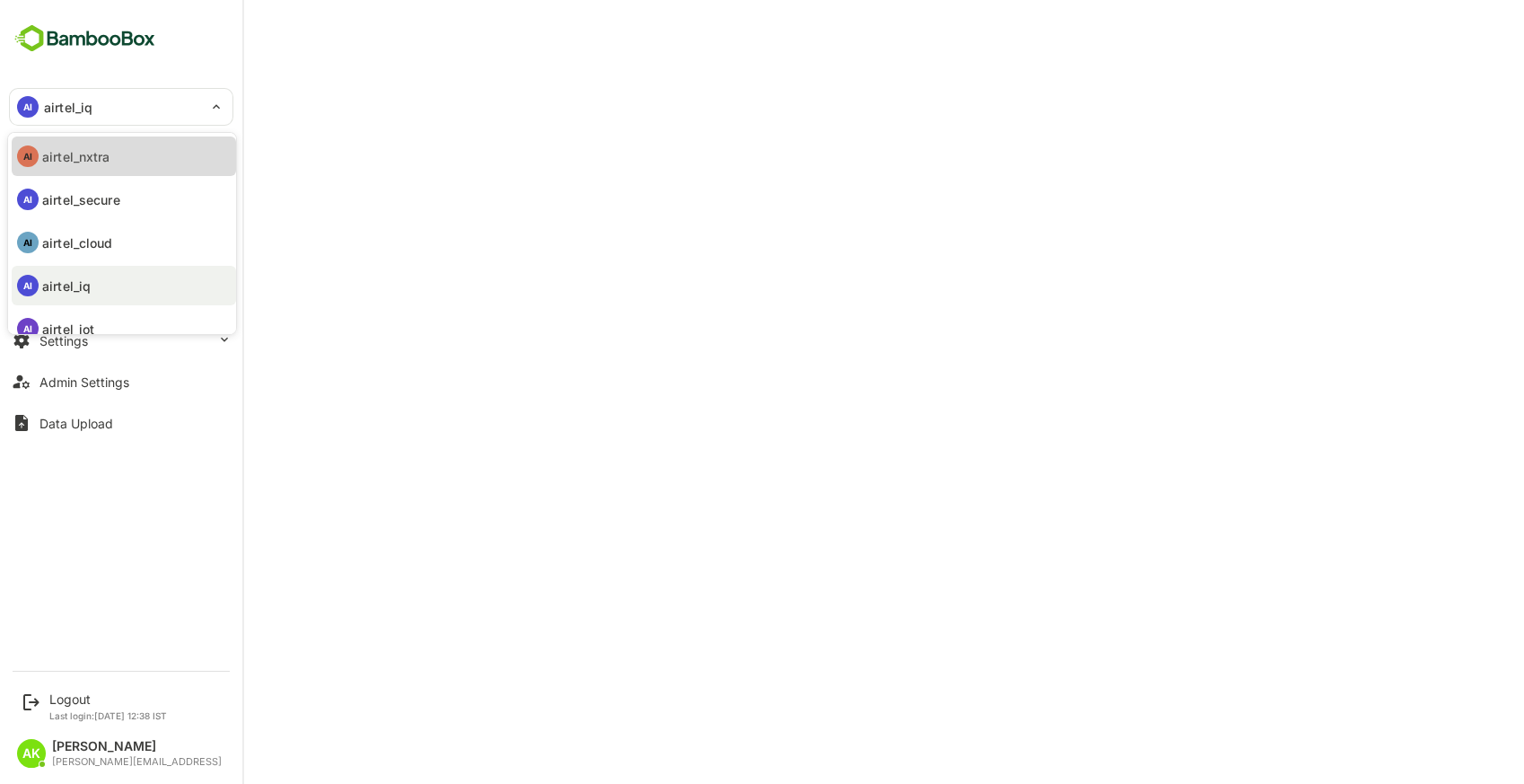
click at [120, 155] on li "AI airtel_nxtra" at bounding box center [124, 156] width 225 height 39
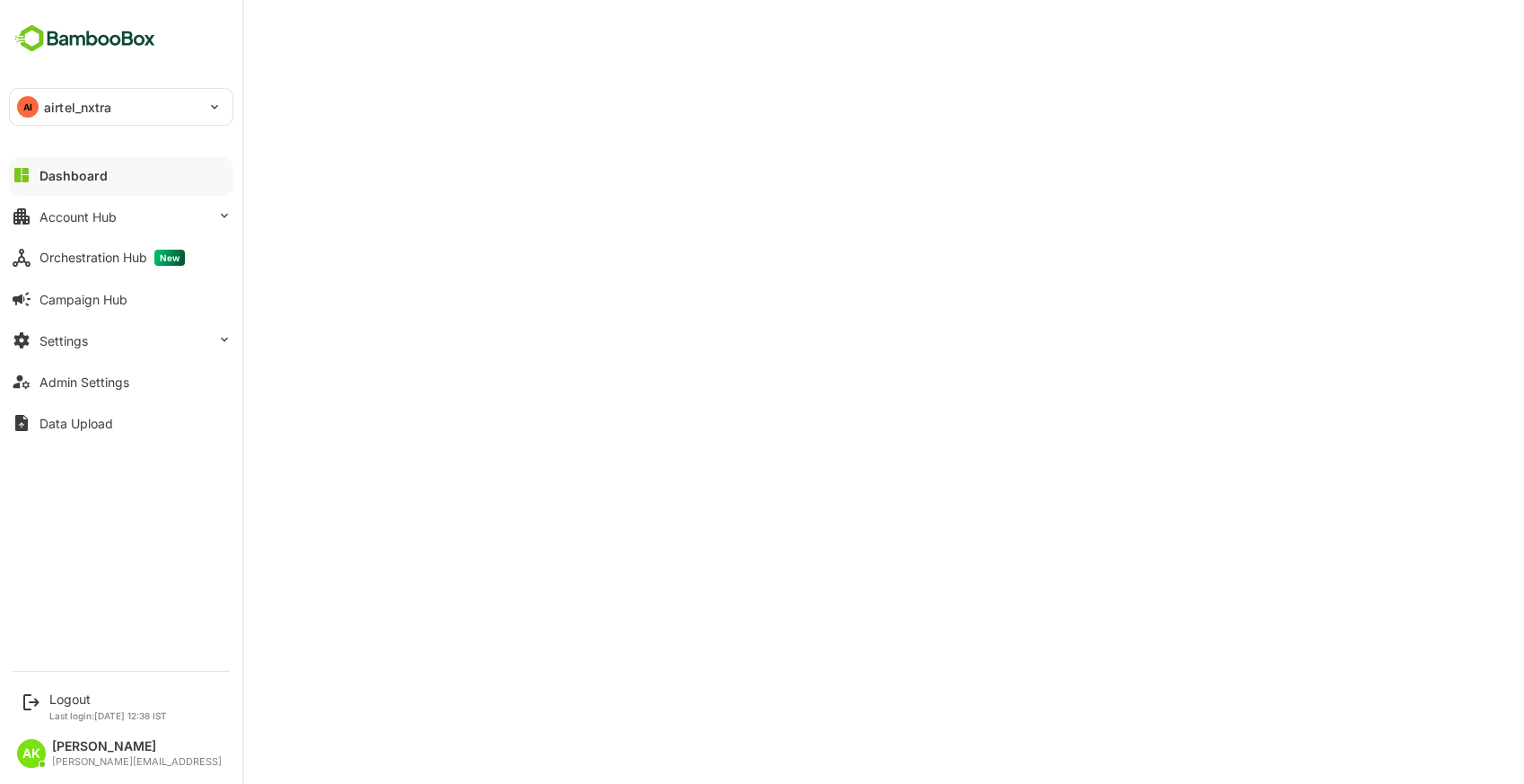
click at [39, 112] on div "AI airtel_nxtra" at bounding box center [111, 107] width 201 height 36
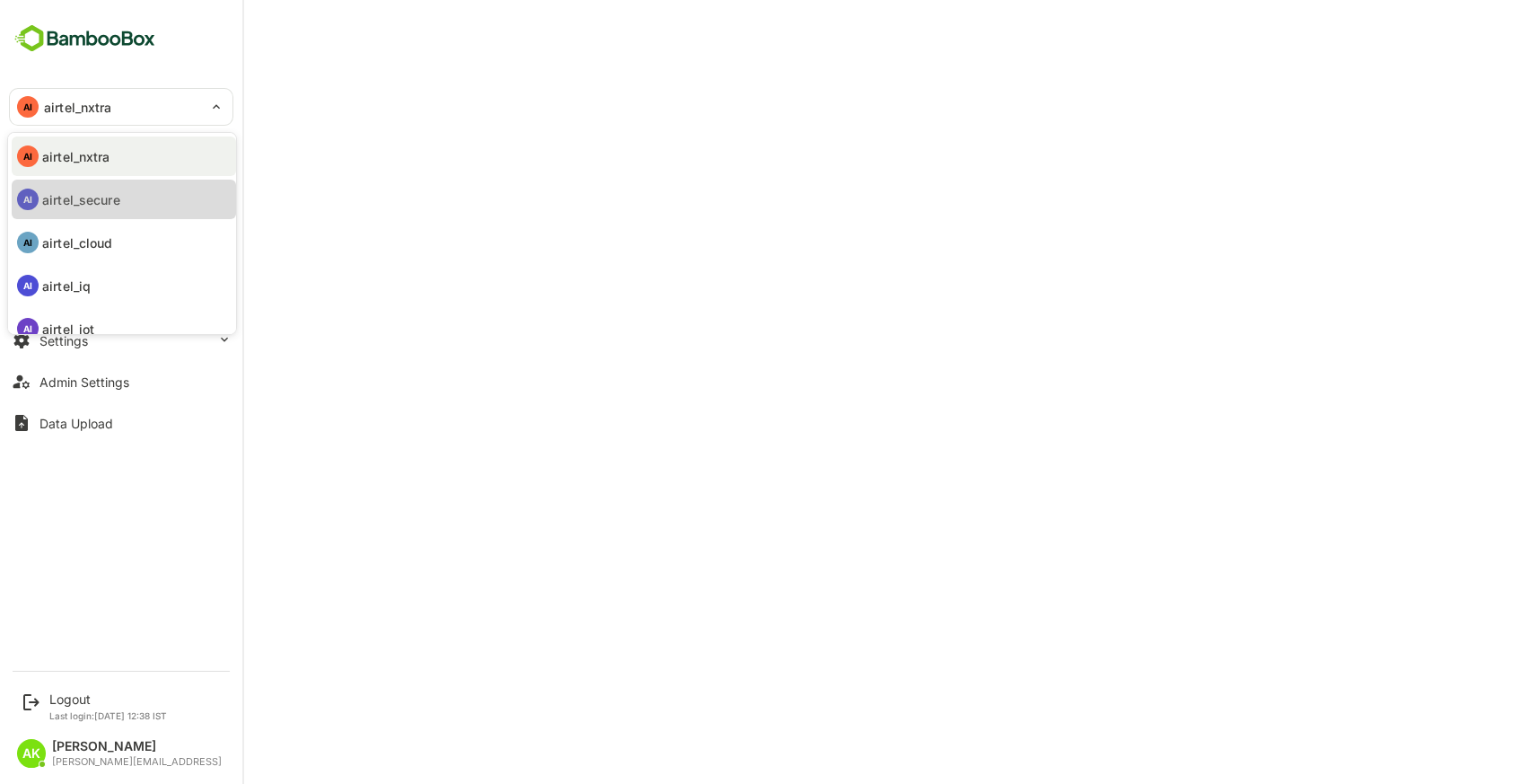
click at [126, 203] on li "AI airtel_secure" at bounding box center [124, 200] width 225 height 39
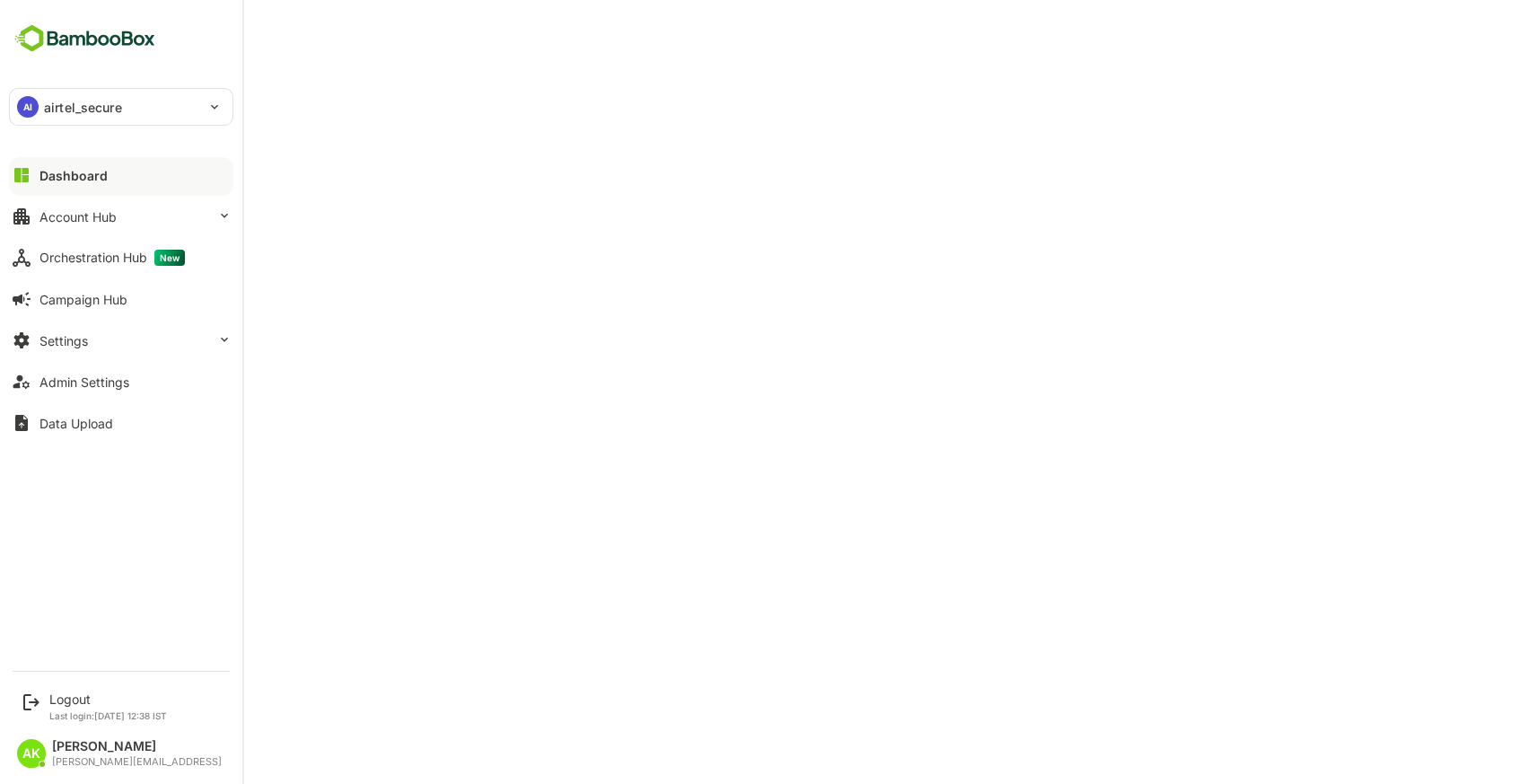
click at [38, 117] on div "AI airtel_secure" at bounding box center [111, 107] width 201 height 36
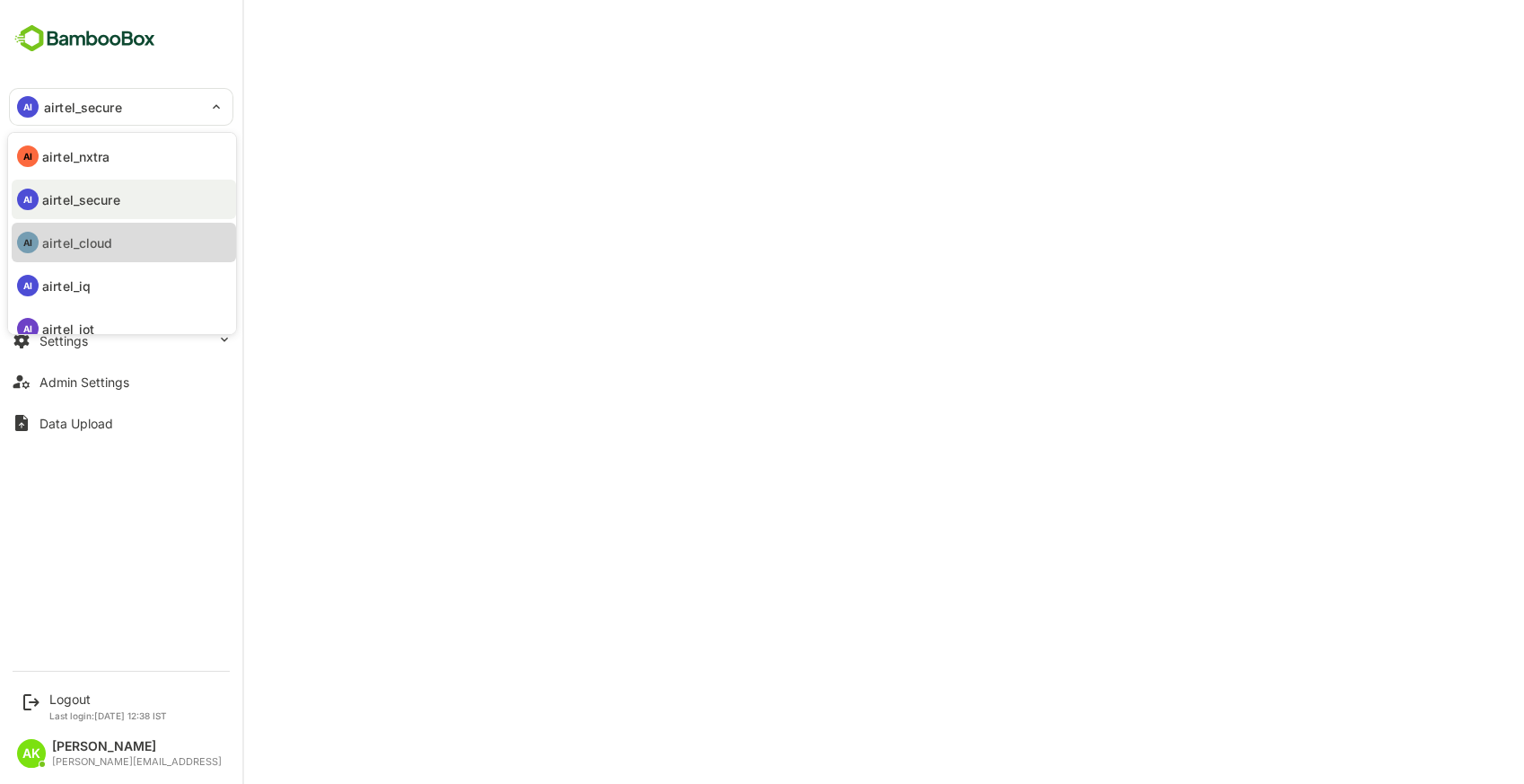
click at [118, 244] on li "AI airtel_cloud" at bounding box center [124, 243] width 225 height 39
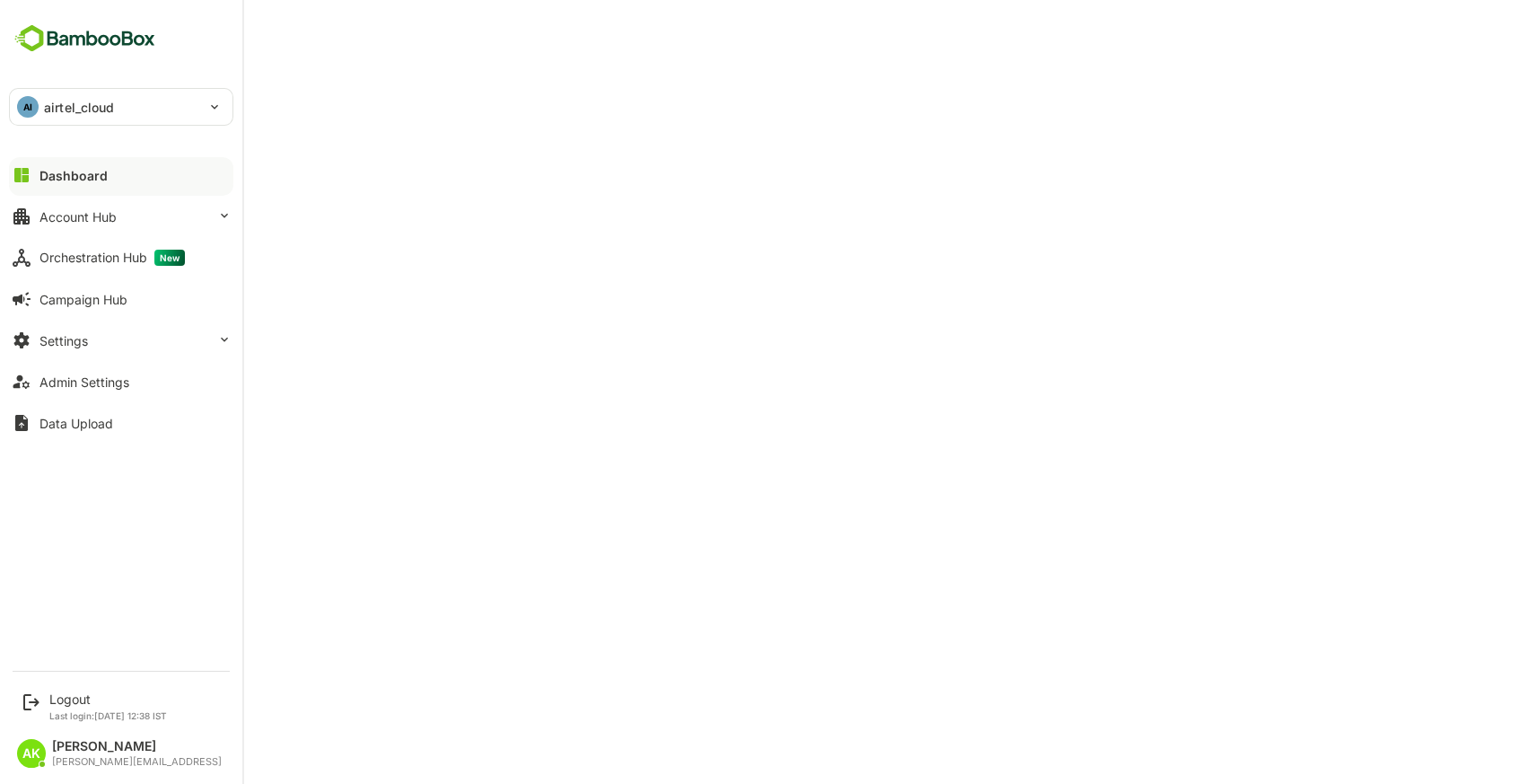
click at [39, 89] on div "AI airtel_cloud" at bounding box center [111, 107] width 201 height 36
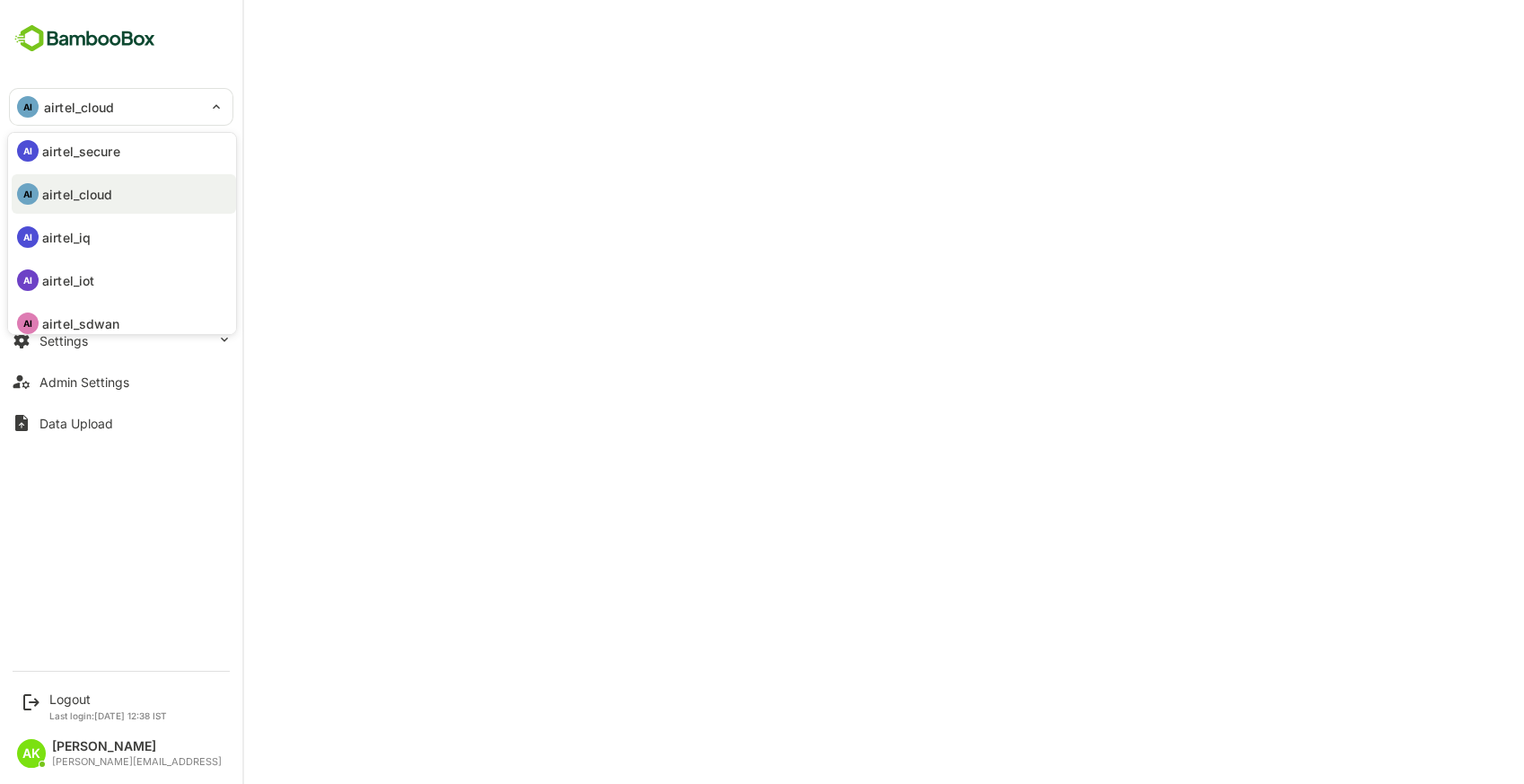
scroll to position [52, 0]
click at [101, 233] on li "AI airtel_iq" at bounding box center [124, 233] width 225 height 39
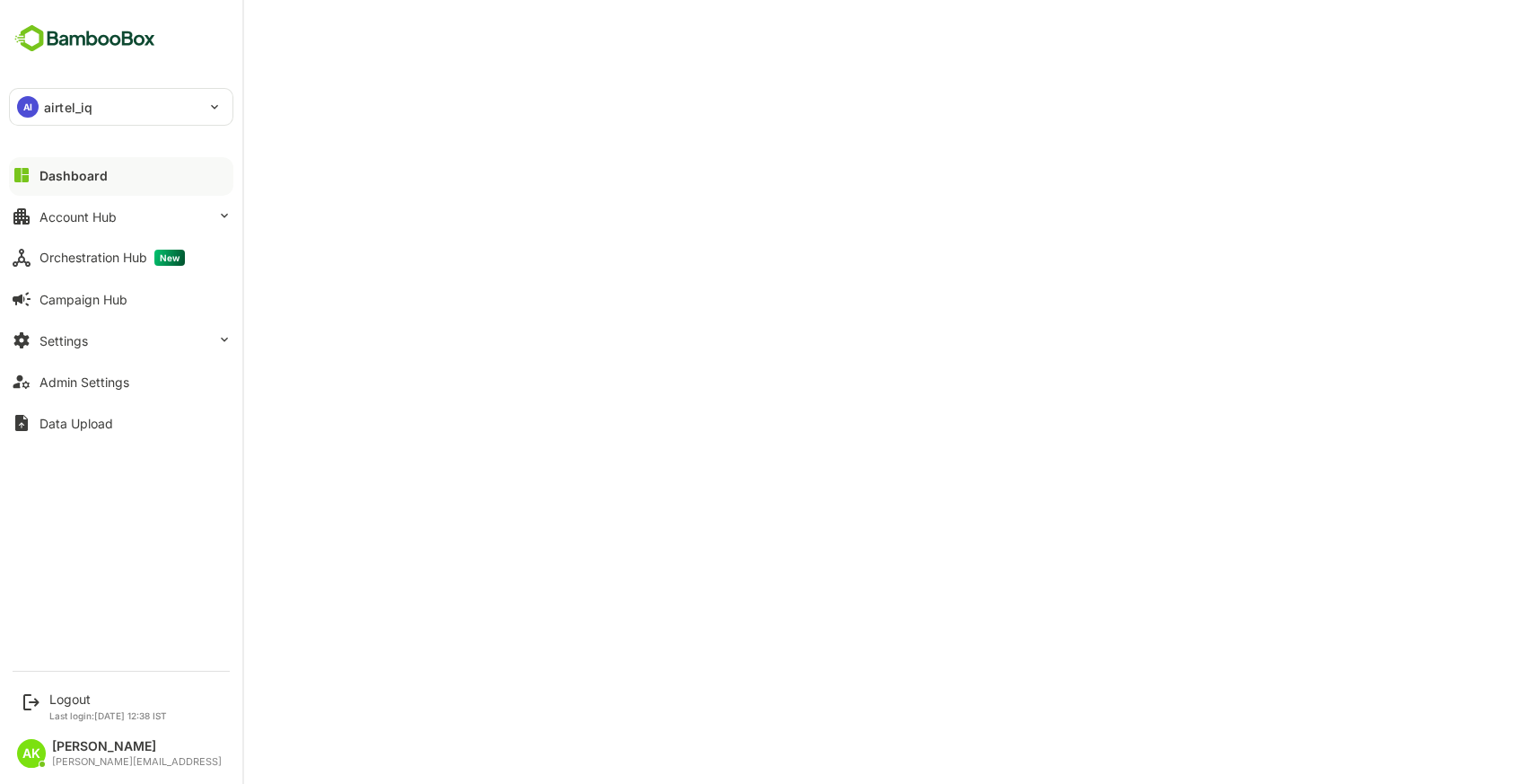
click at [138, 111] on div "AI airtel_iq" at bounding box center [111, 107] width 201 height 36
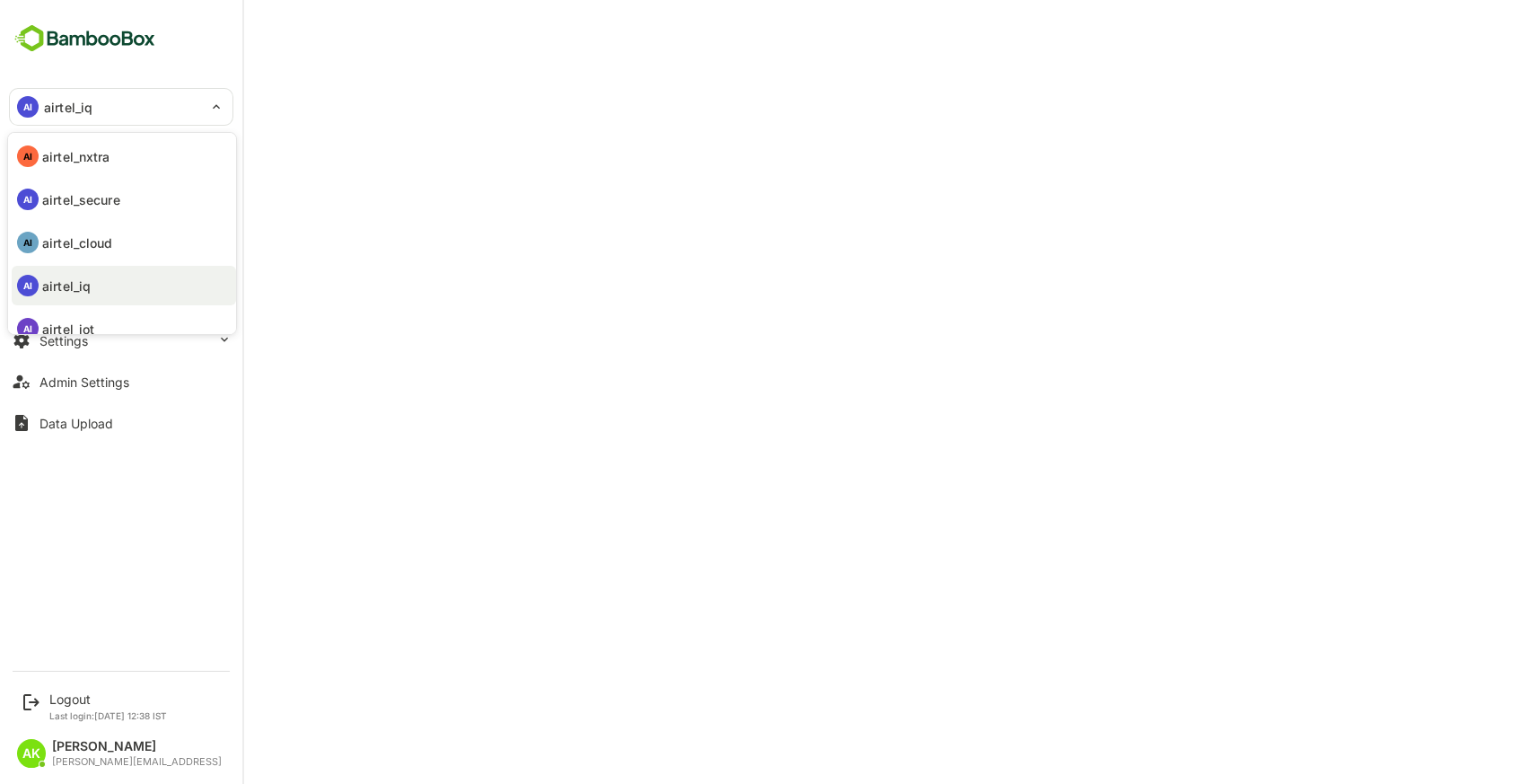
scroll to position [37, 0]
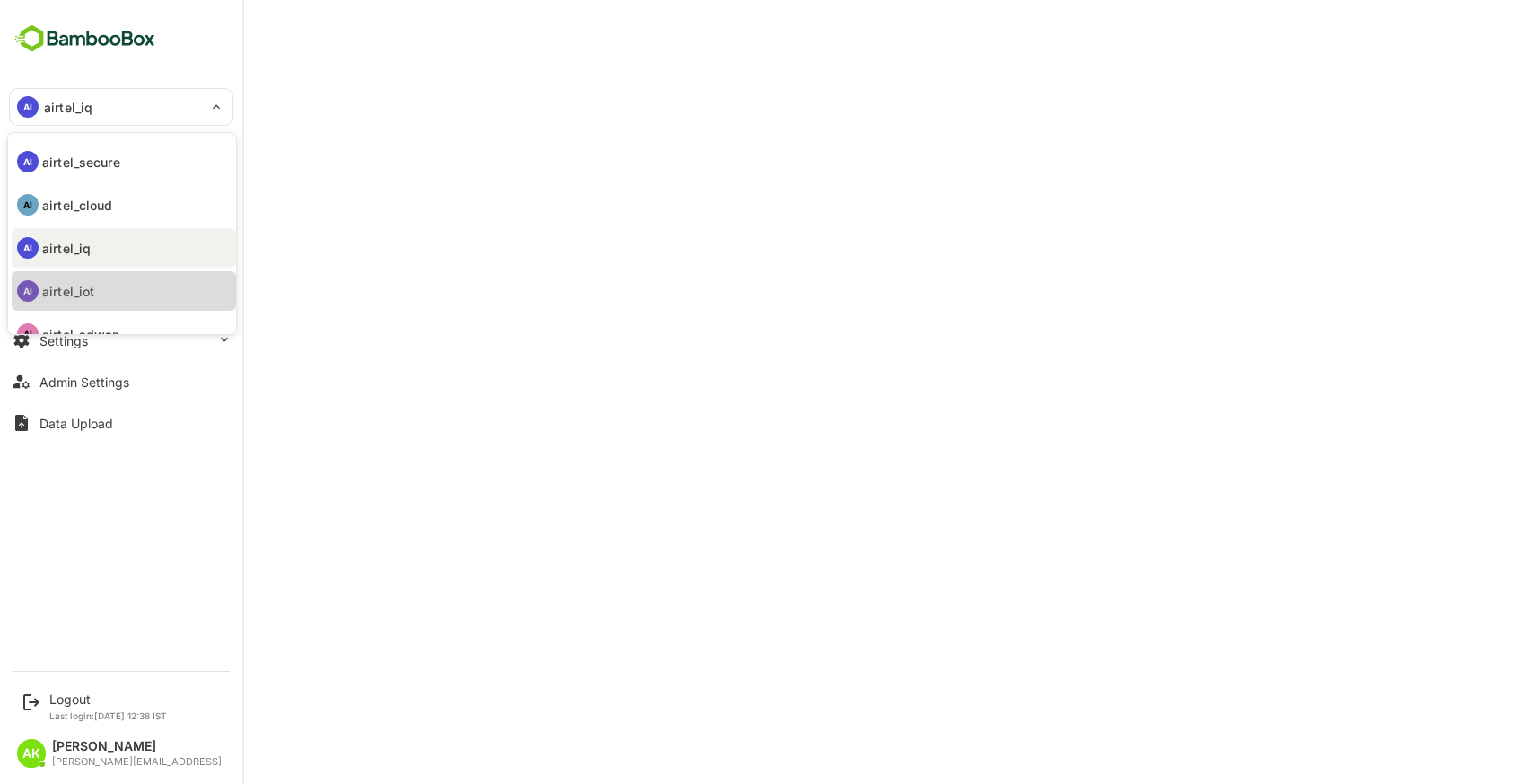
click at [120, 282] on li "AI airtel_iot" at bounding box center [124, 290] width 225 height 39
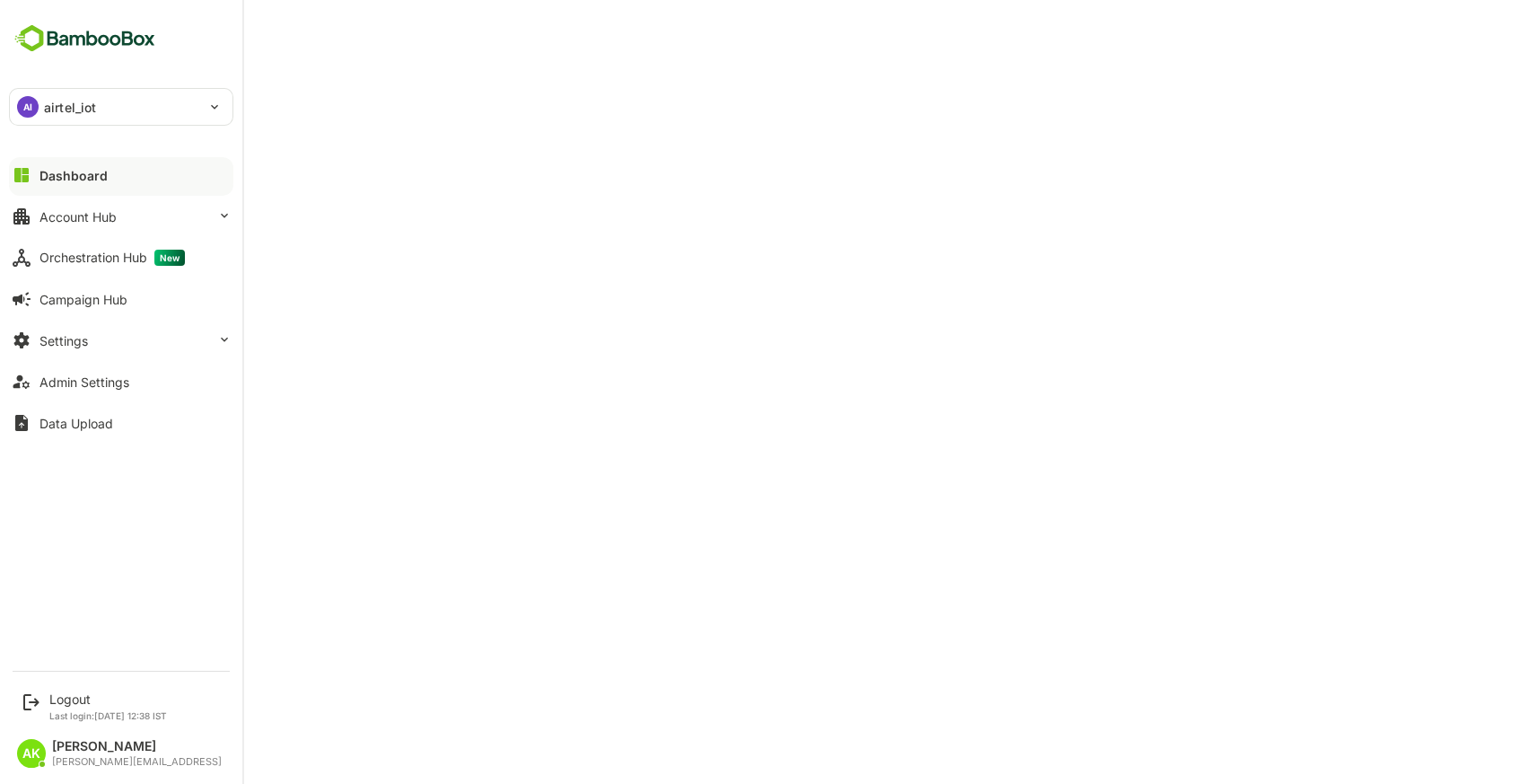
click at [90, 113] on p "airtel_iot" at bounding box center [70, 107] width 52 height 19
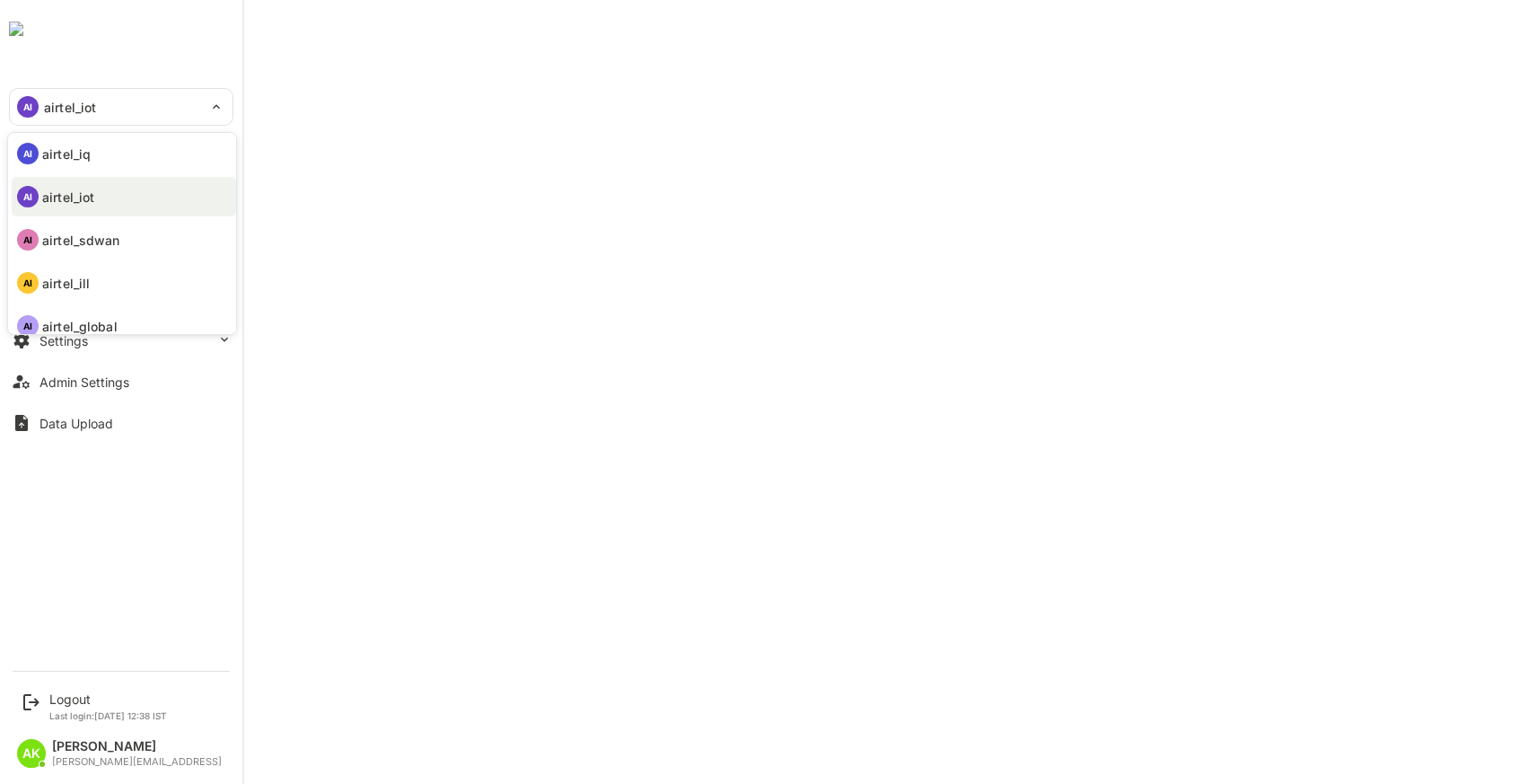
scroll to position [147, 0]
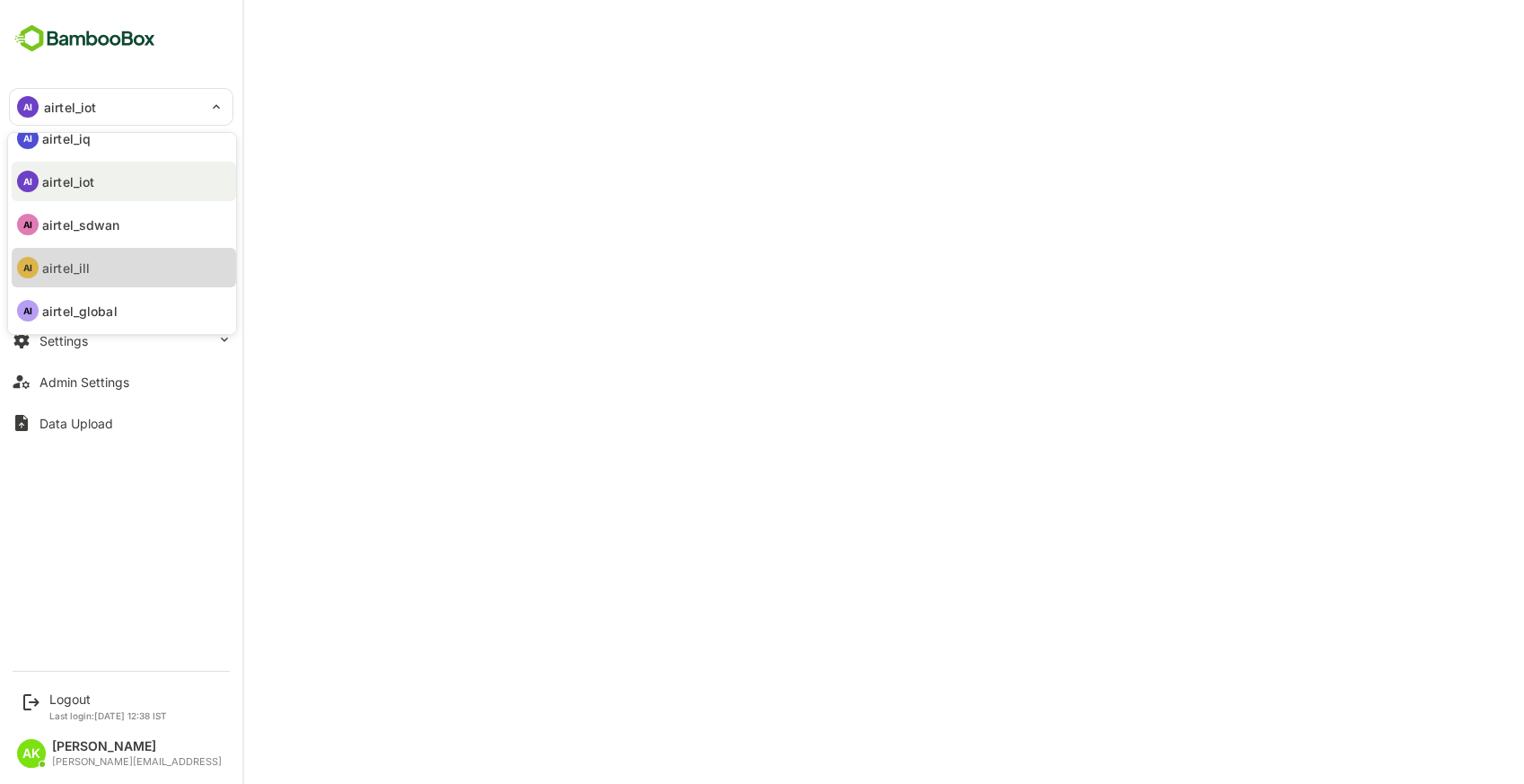
click at [128, 278] on li "AI airtel_ill" at bounding box center [124, 267] width 225 height 39
type input "**********"
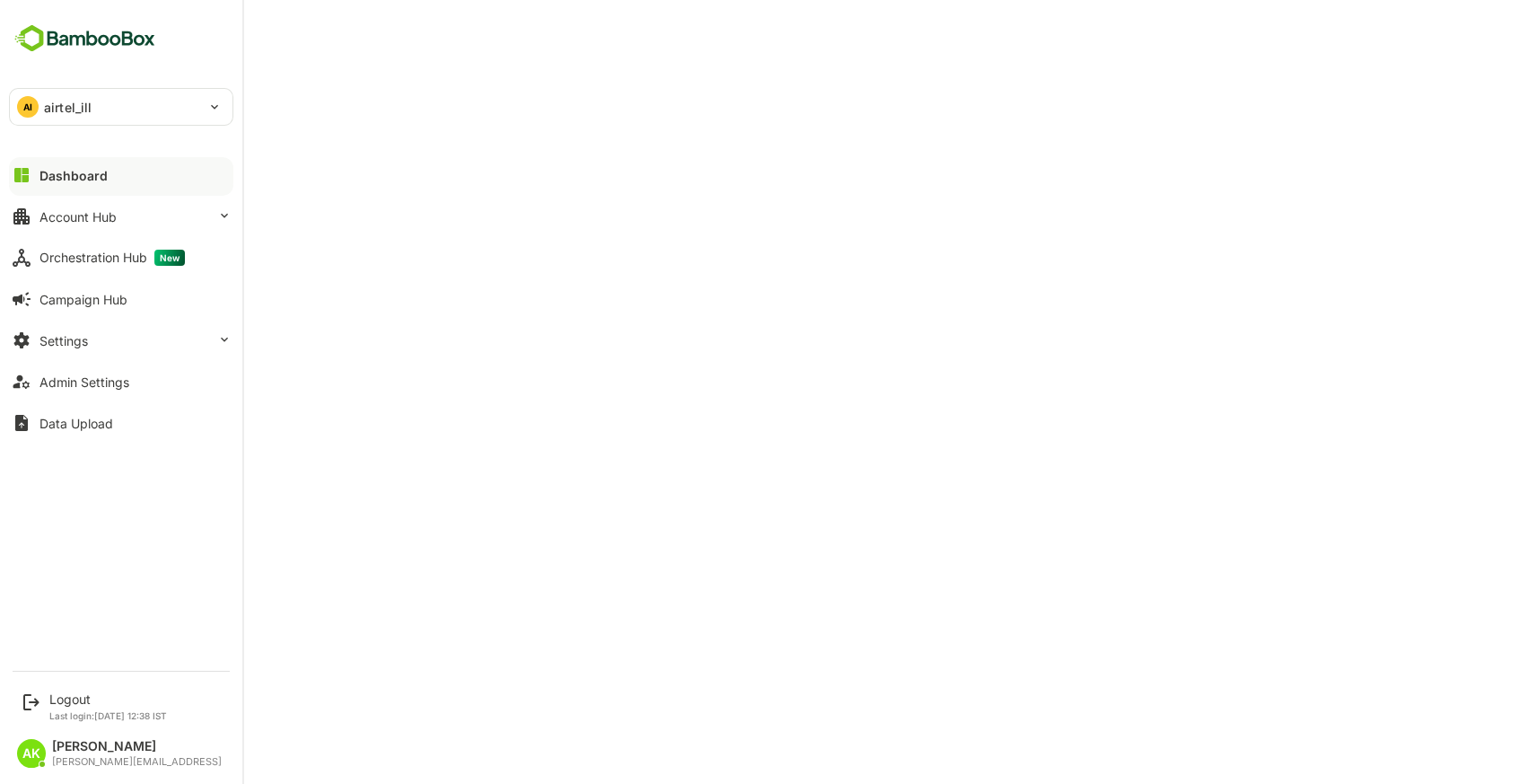
click at [149, 109] on div "AI airtel_ill" at bounding box center [111, 107] width 201 height 36
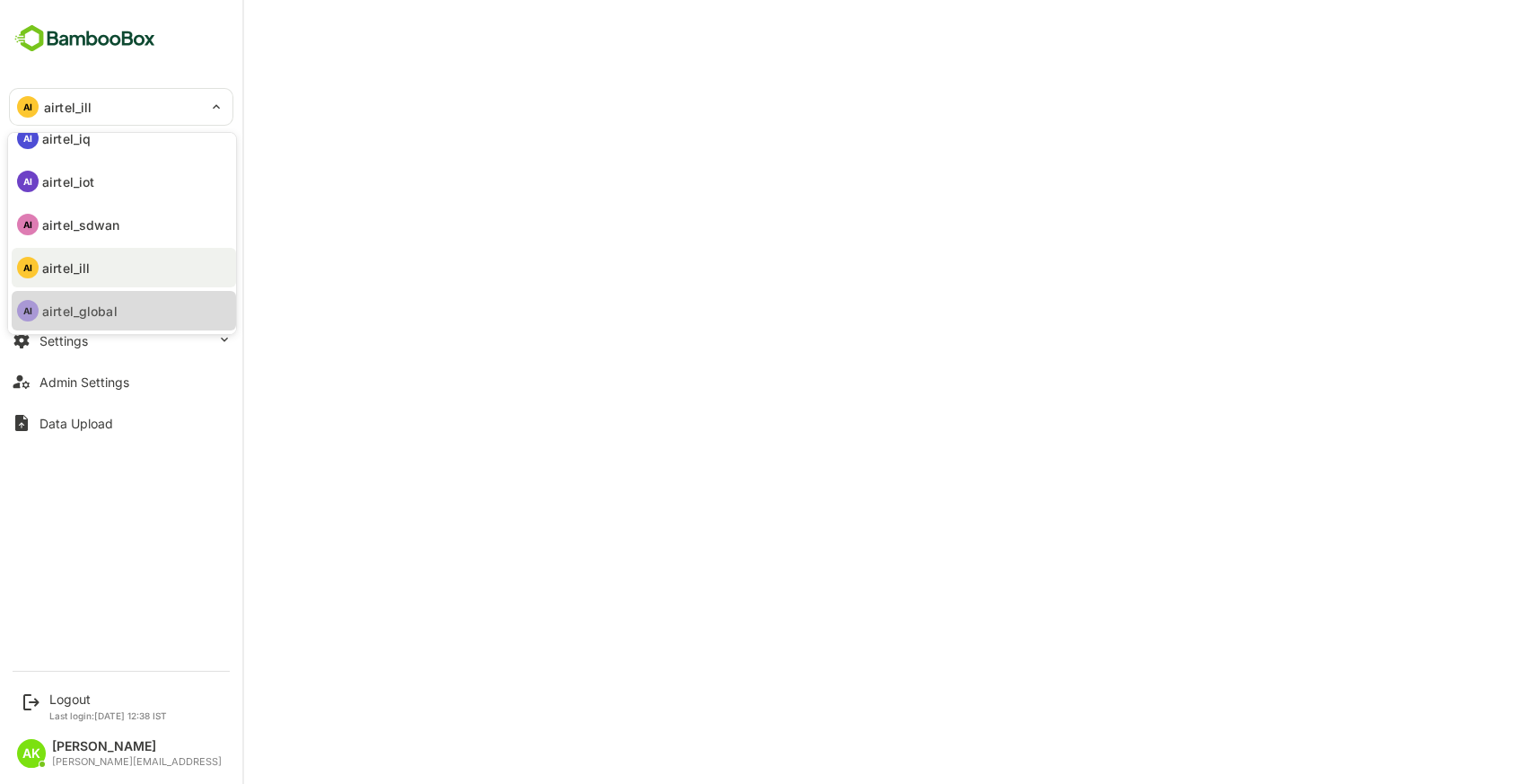
click at [104, 318] on p "airtel_global" at bounding box center [80, 311] width 75 height 19
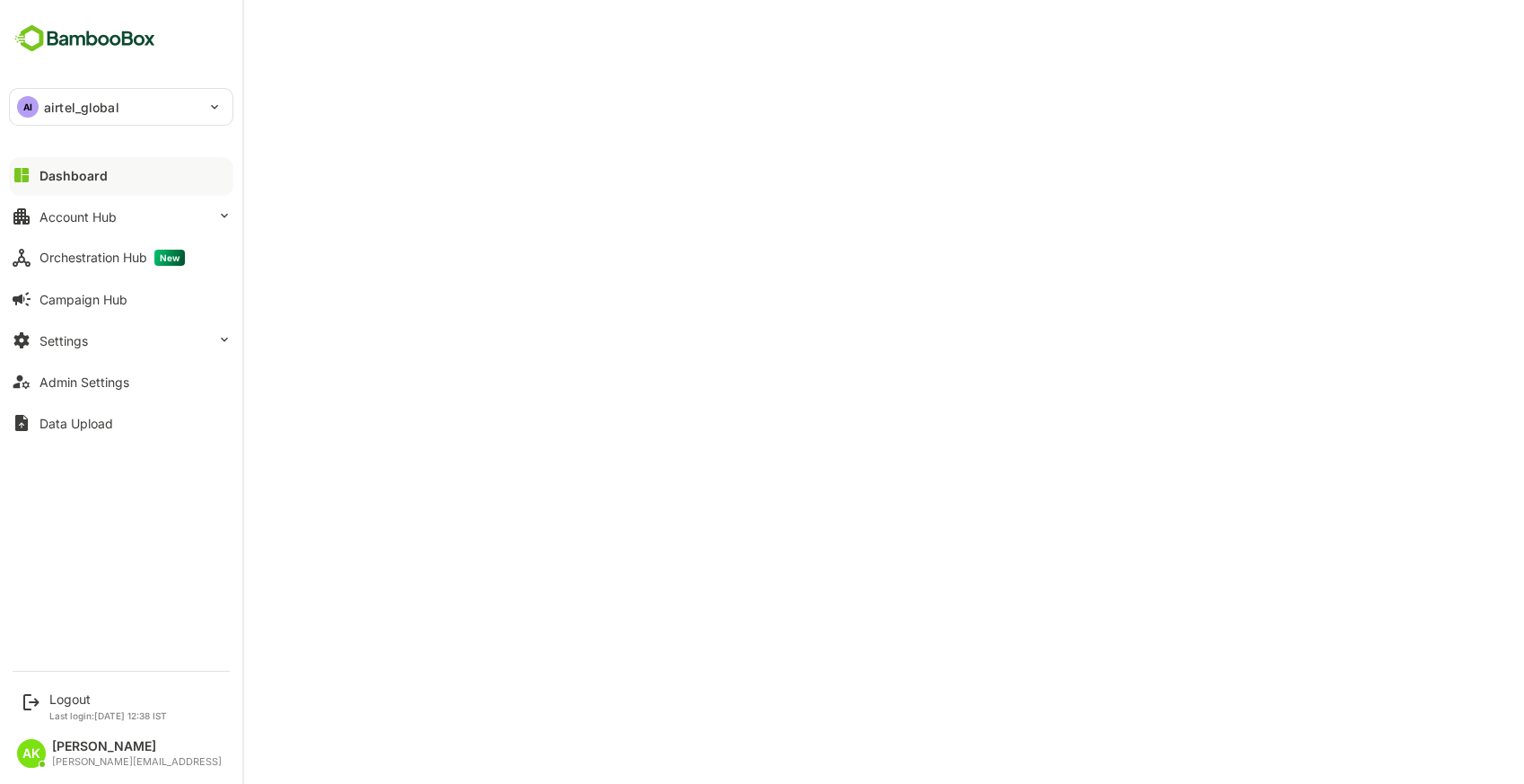
click at [30, 123] on div "AI airtel_global" at bounding box center [111, 107] width 201 height 36
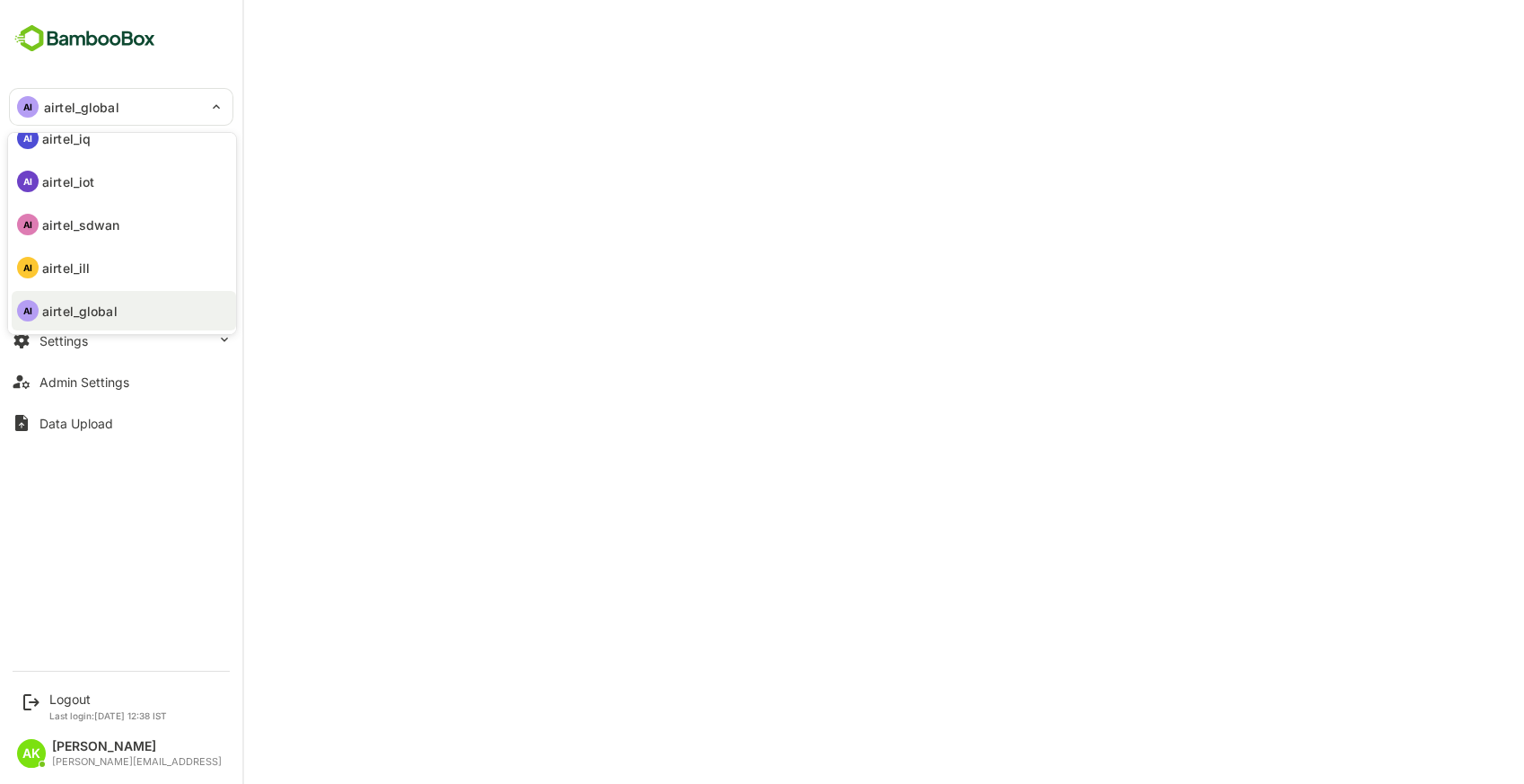
click at [497, 536] on div at bounding box center [762, 392] width 1524 height 784
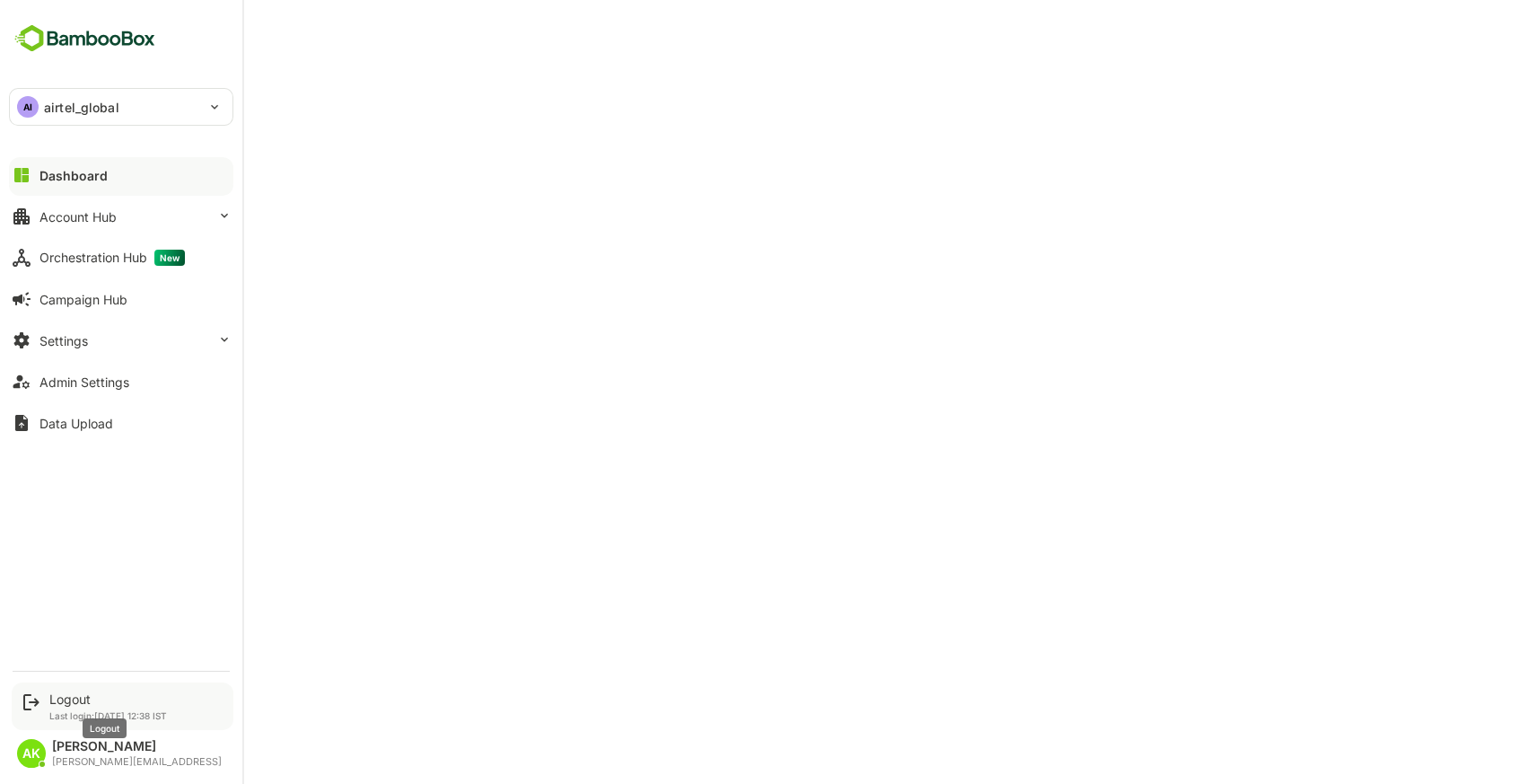
click at [96, 694] on div "Logout" at bounding box center [109, 699] width 118 height 15
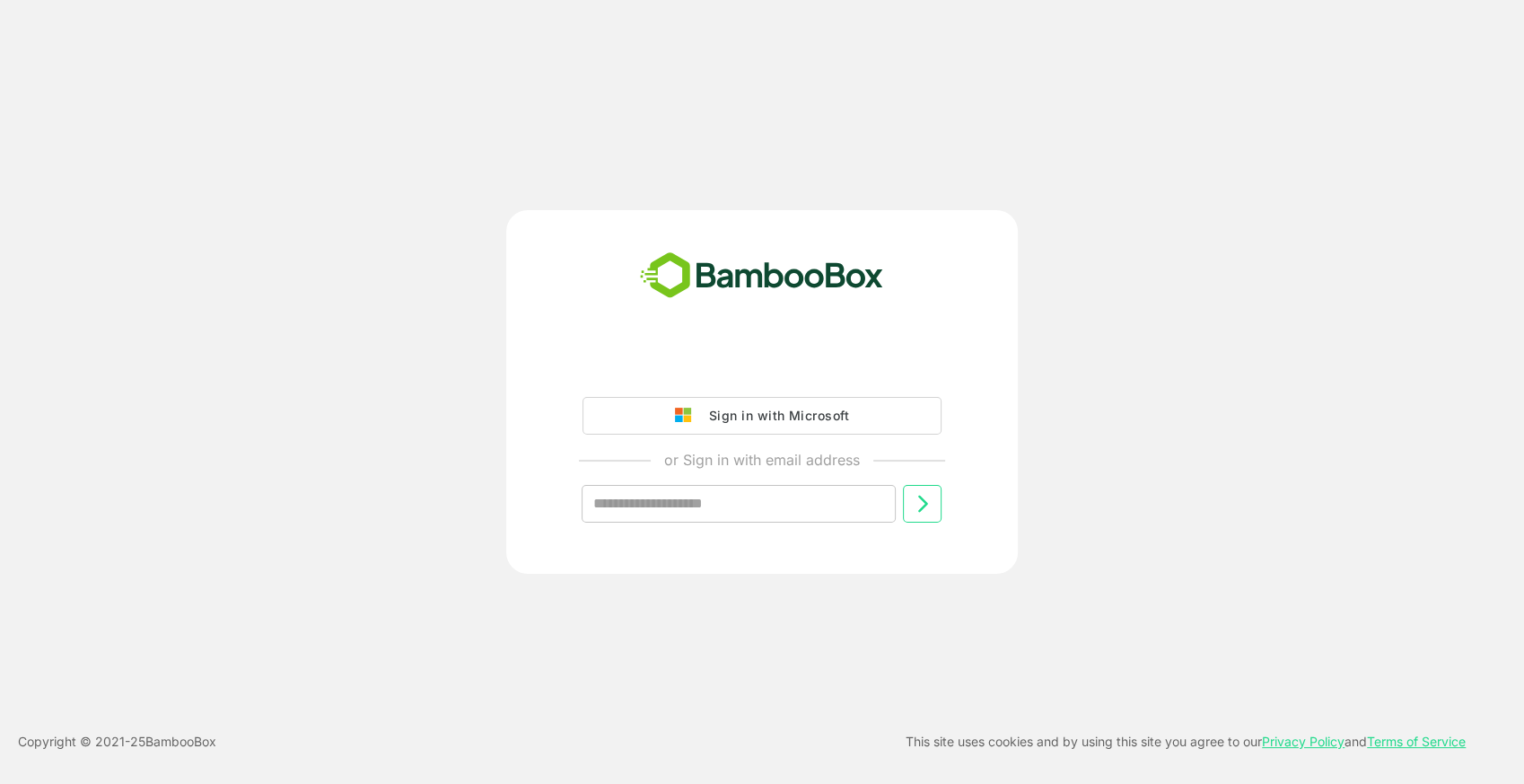
click at [797, 390] on div "Sign in with Microsoft or Sign in with email address ​" at bounding box center [762, 450] width 447 height 203
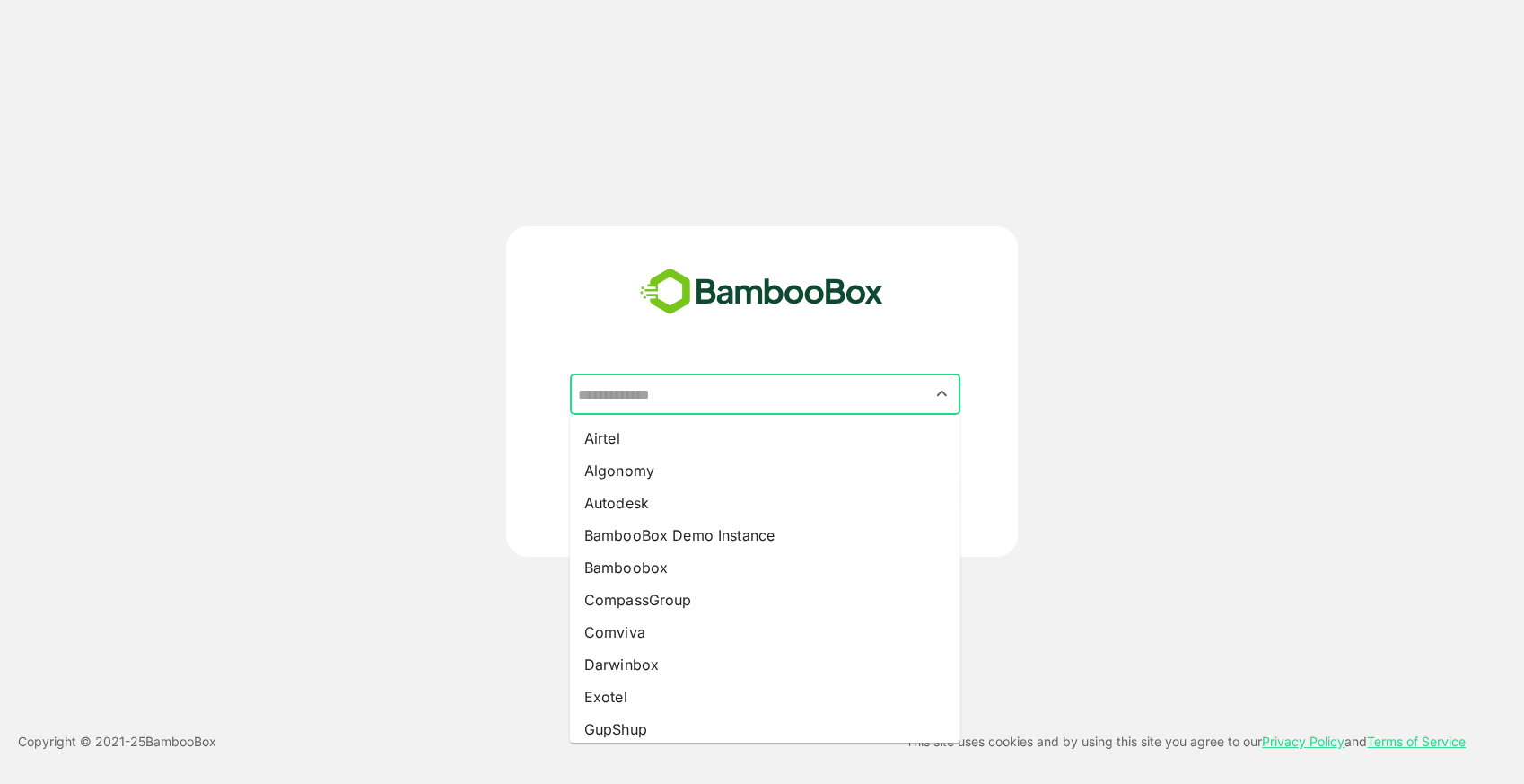
click at [721, 404] on input "text" at bounding box center [764, 393] width 383 height 34
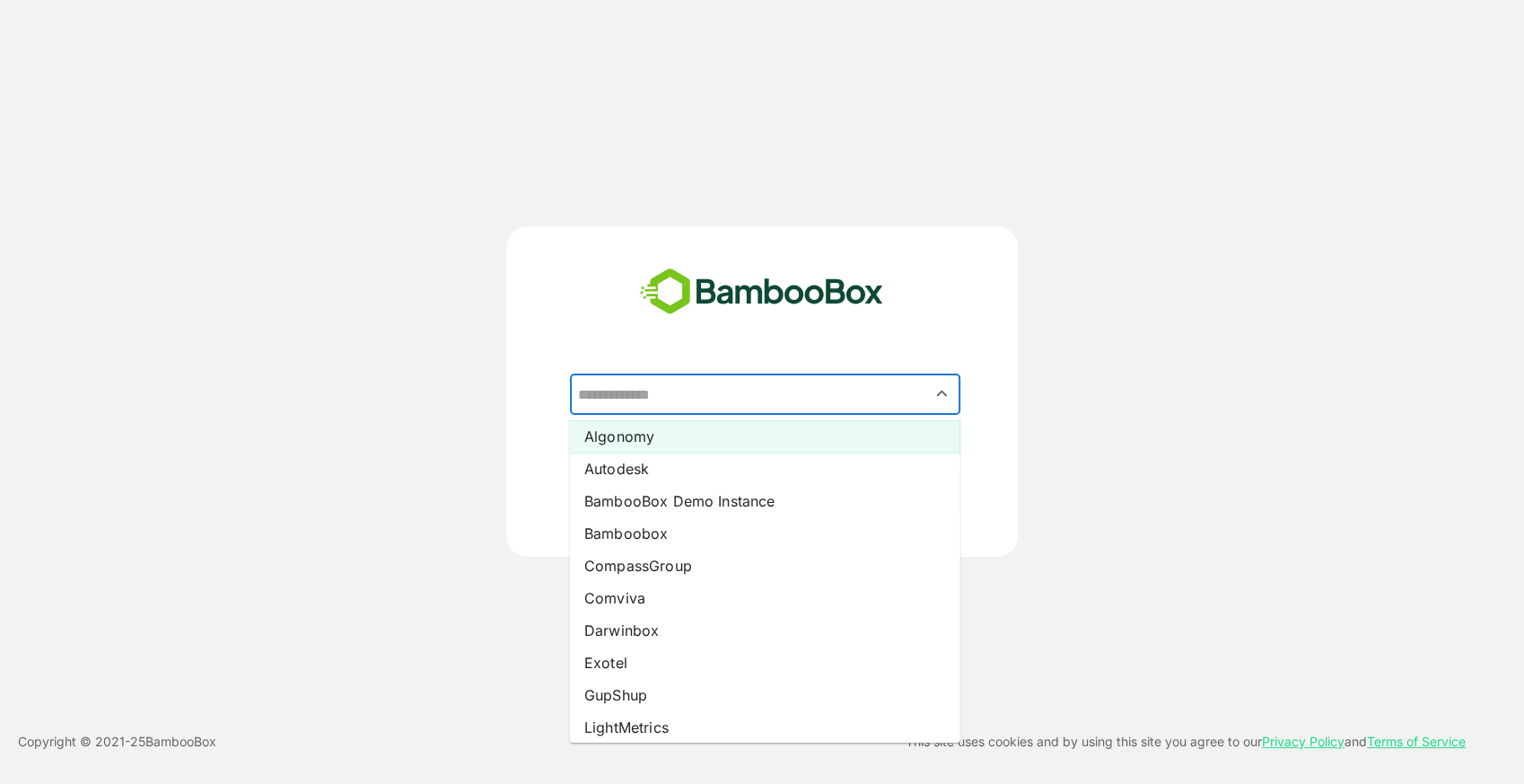
scroll to position [35, 0]
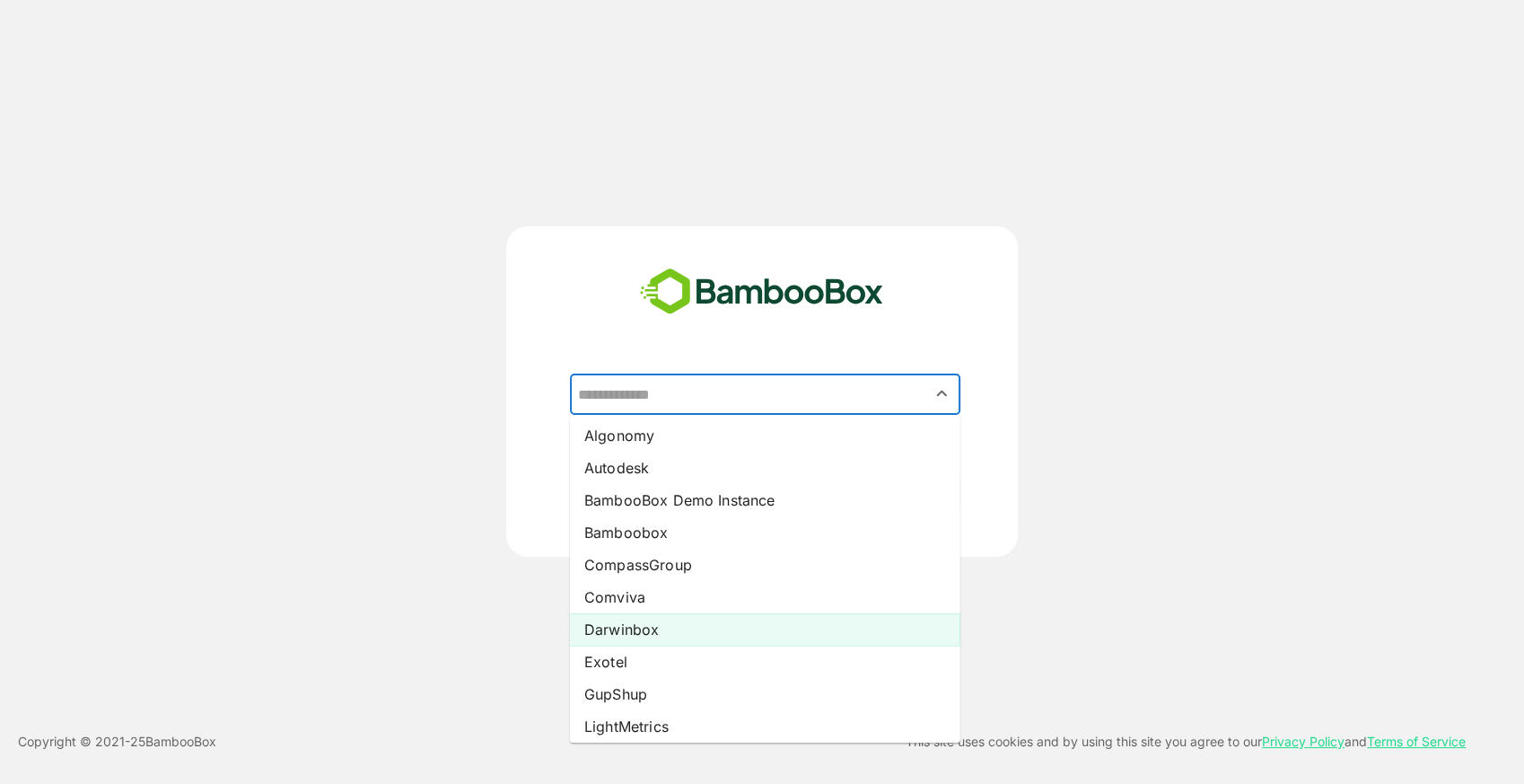
click at [661, 614] on li "Darwinbox" at bounding box center [765, 629] width 391 height 32
type input "*********"
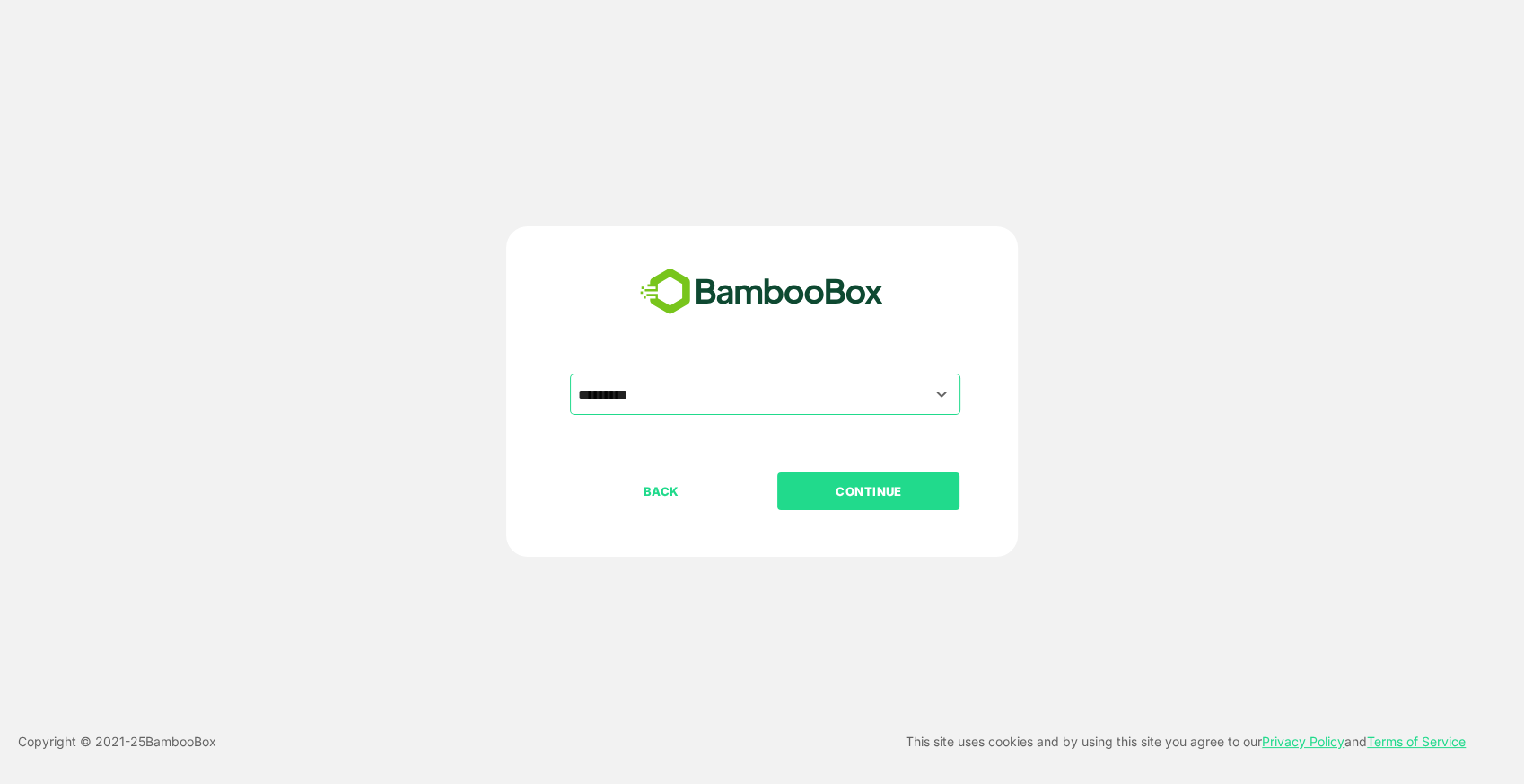
click at [869, 485] on p "CONTINUE" at bounding box center [869, 491] width 180 height 20
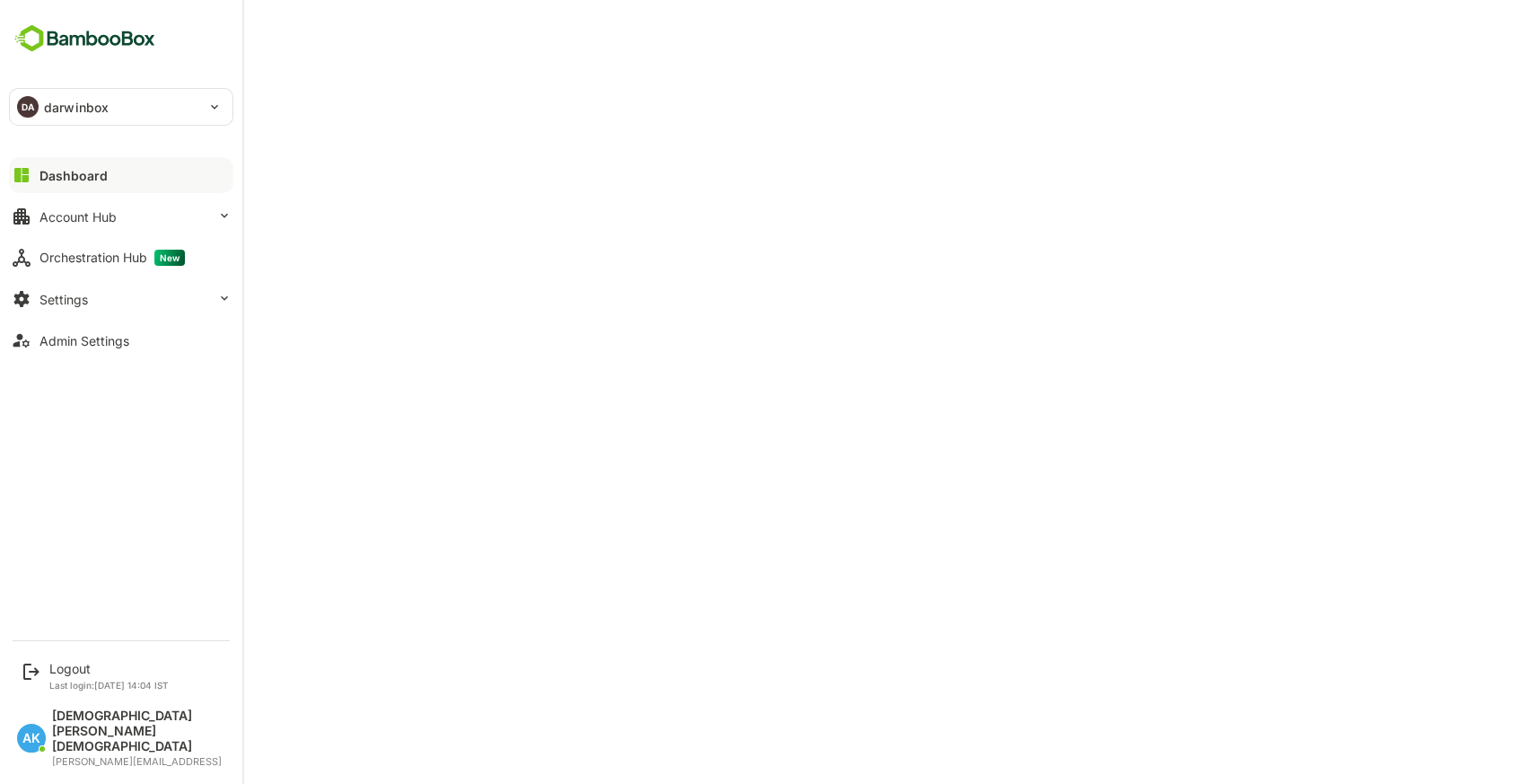
click at [81, 117] on div "DA darwinbox" at bounding box center [111, 107] width 201 height 36
click at [122, 204] on p "darwinbox_us" at bounding box center [84, 200] width 85 height 19
click at [115, 102] on p "darwinbox_us" at bounding box center [86, 107] width 85 height 19
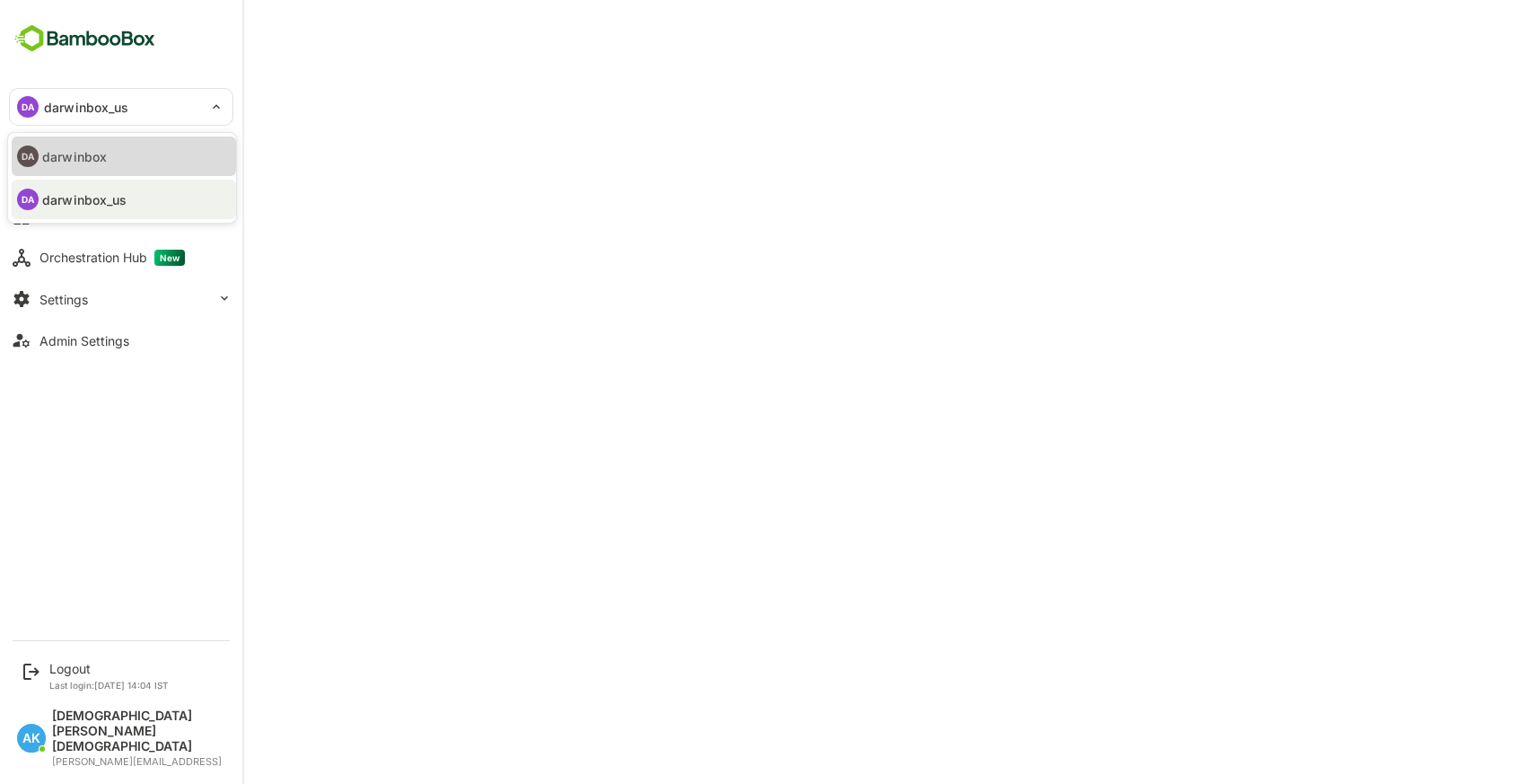
click at [157, 143] on li "DA darwinbox" at bounding box center [124, 156] width 225 height 39
